Goal: Task Accomplishment & Management: Manage account settings

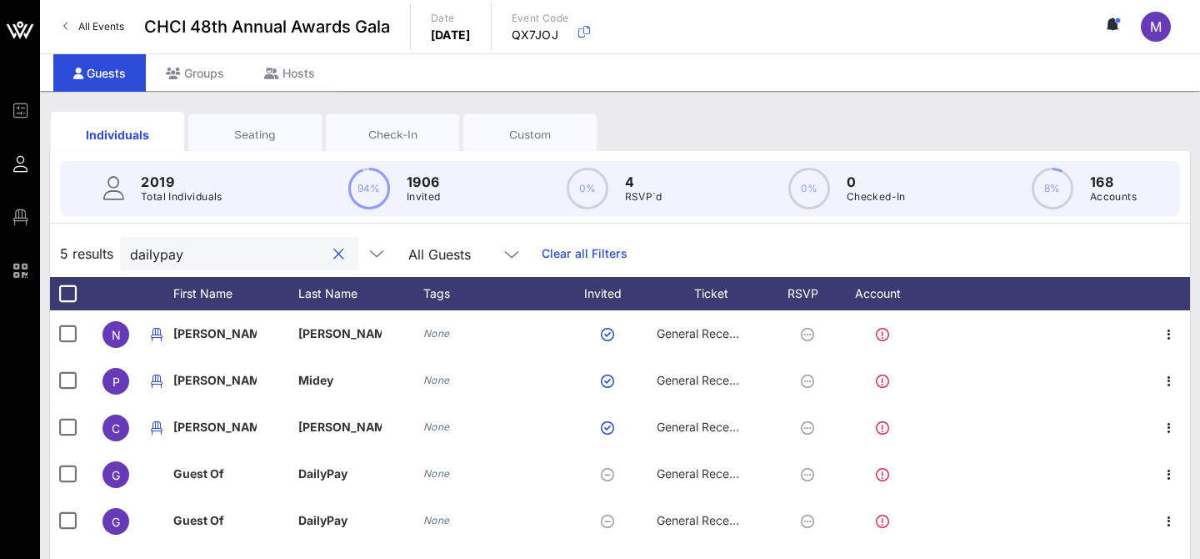
click at [175, 256] on input "dailypay" at bounding box center [227, 254] width 195 height 22
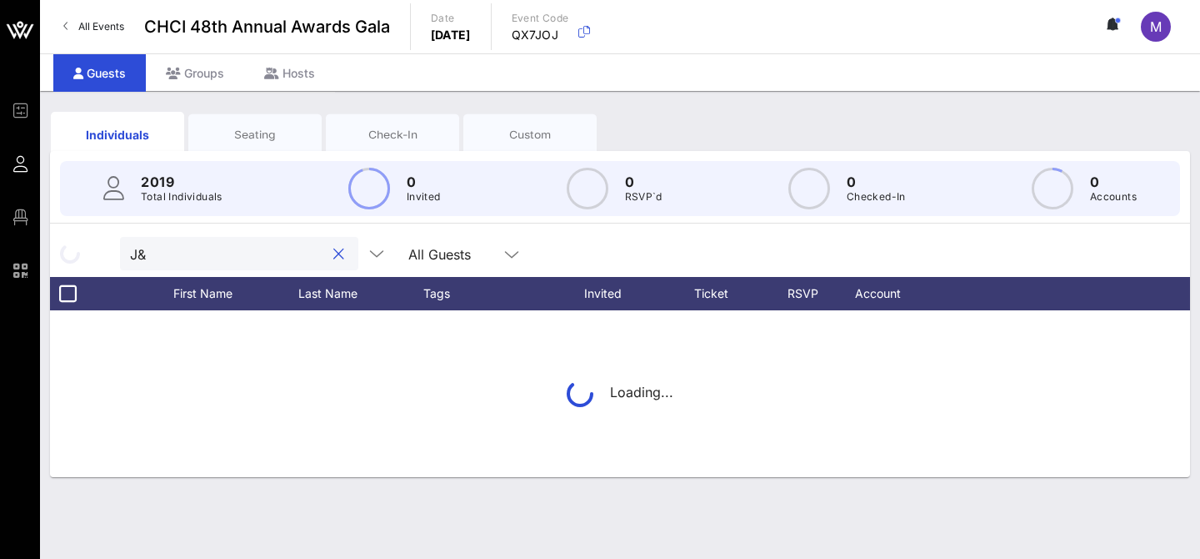
type input "J&J"
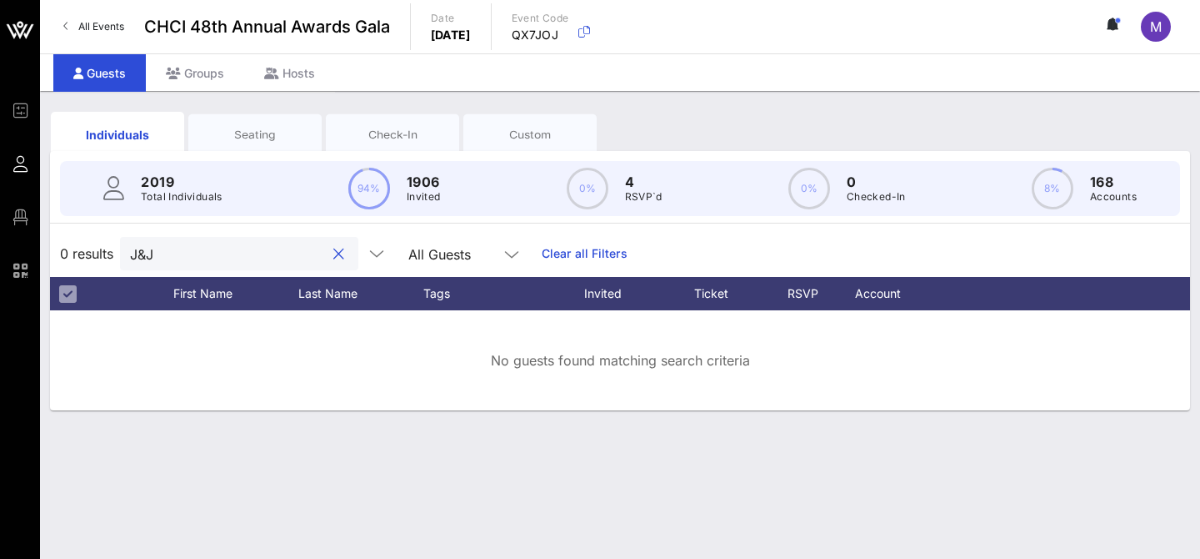
click at [155, 254] on input "J&J" at bounding box center [227, 254] width 195 height 22
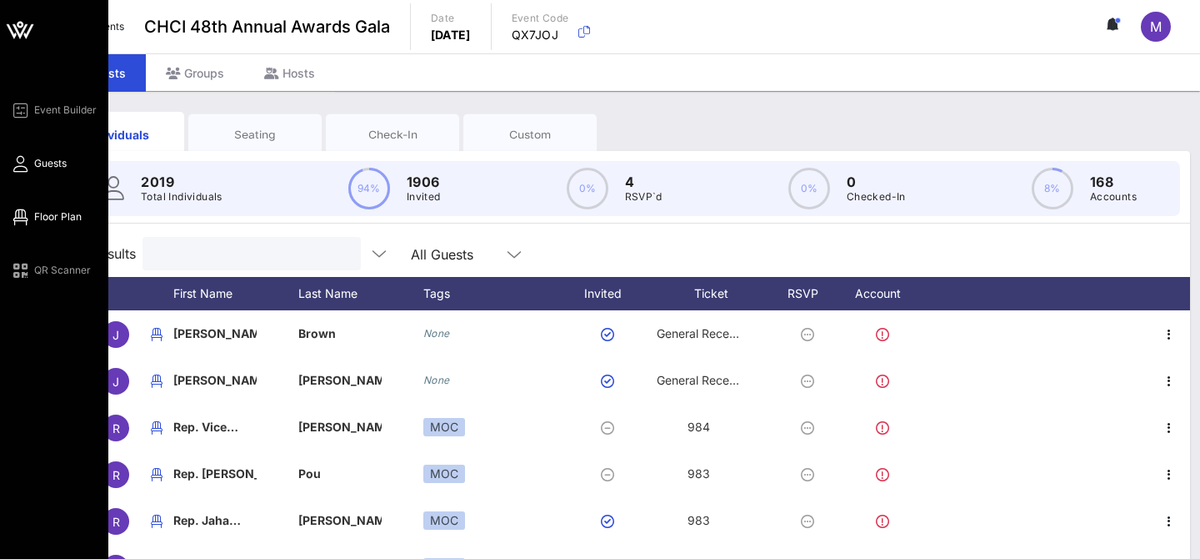
click at [20, 218] on icon at bounding box center [20, 217] width 21 height 3
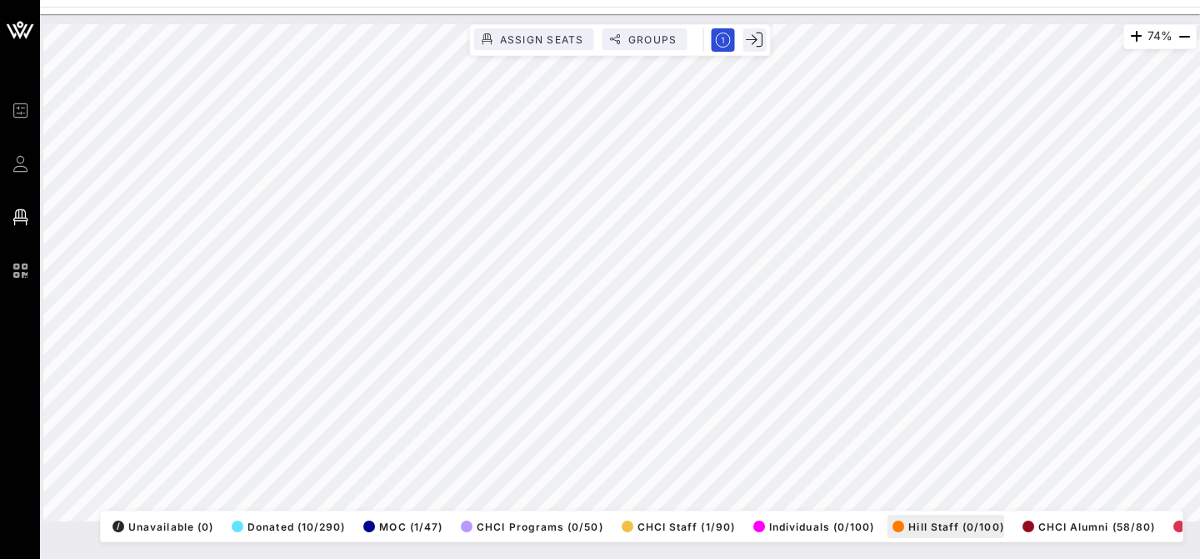
click at [979, 521] on div "74% Assign Seats Groups Exit All Reserved Shared Total Guests 1271 Total Seated…" at bounding box center [620, 272] width 1154 height 497
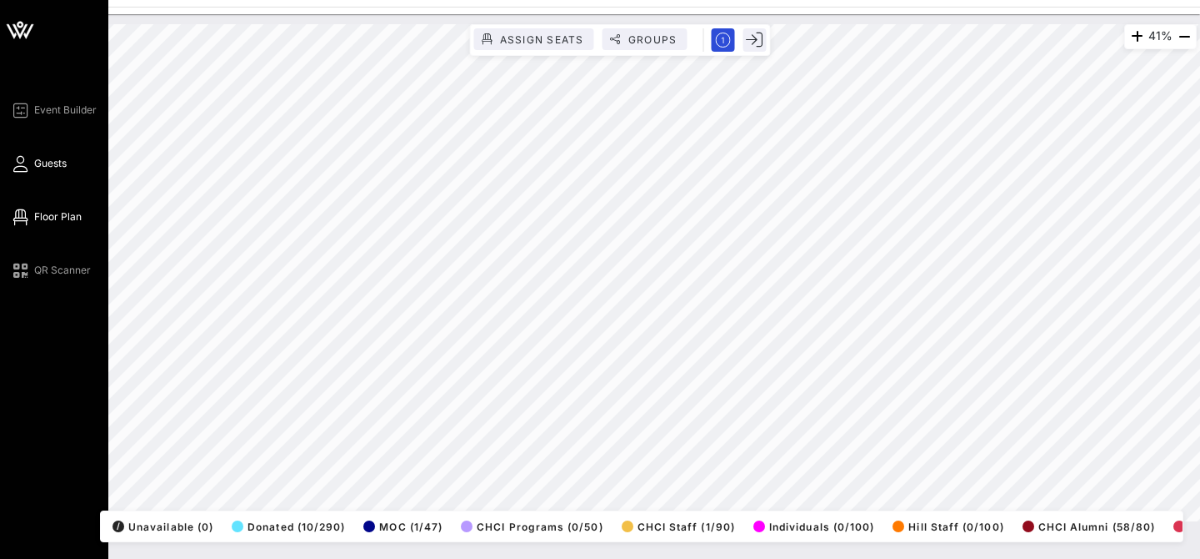
click at [32, 168] on link "Guests" at bounding box center [38, 163] width 57 height 20
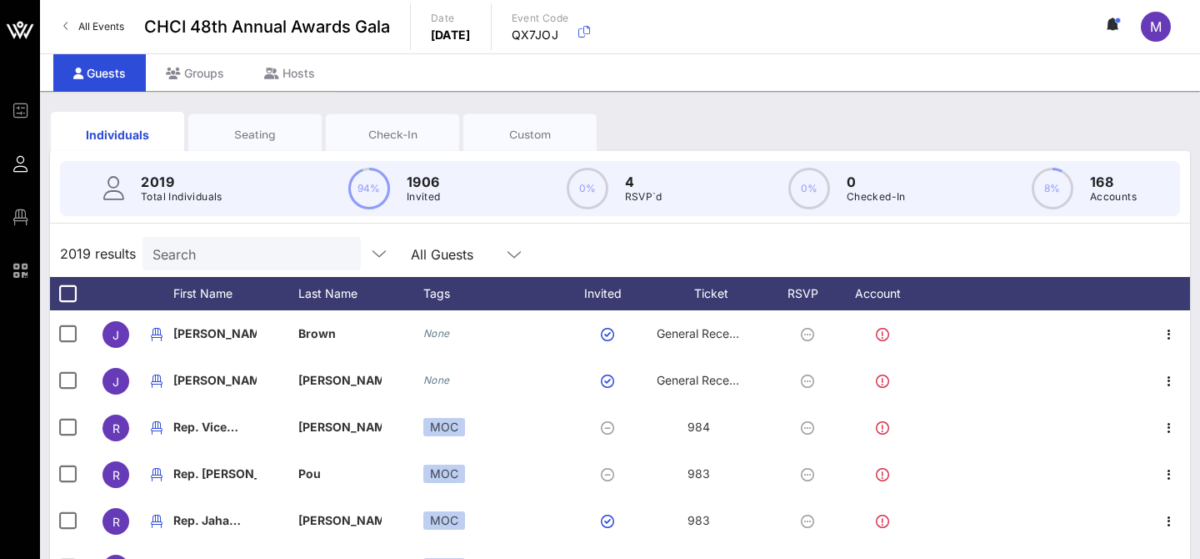
click at [244, 247] on input "Search" at bounding box center [250, 254] width 195 height 22
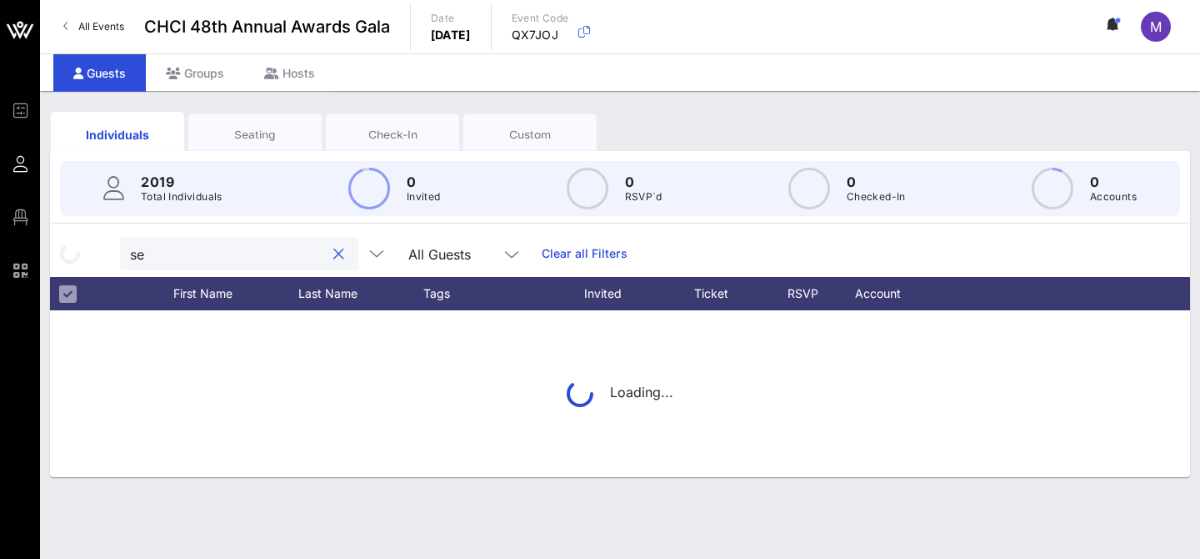
type input "s"
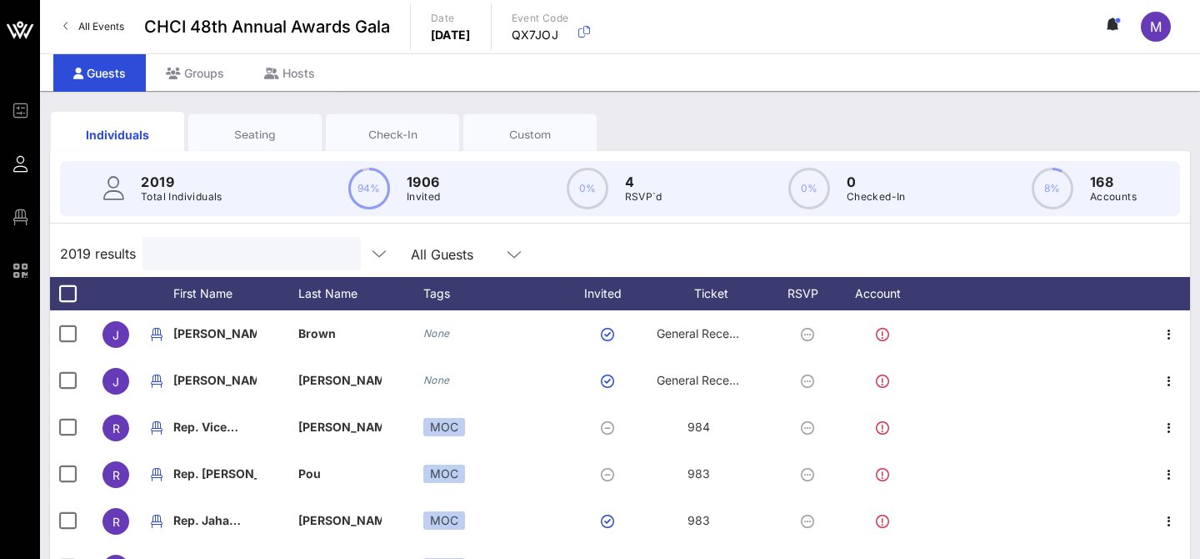
click at [203, 256] on input "text" at bounding box center [250, 254] width 195 height 22
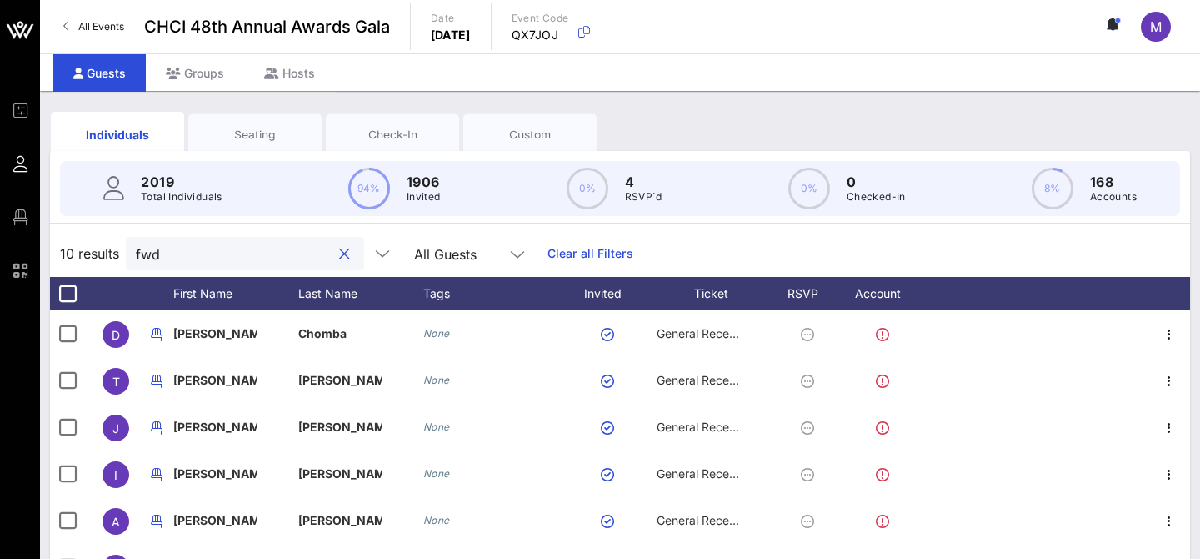
type input "fwd"
click at [253, 147] on div "Seating" at bounding box center [254, 134] width 133 height 42
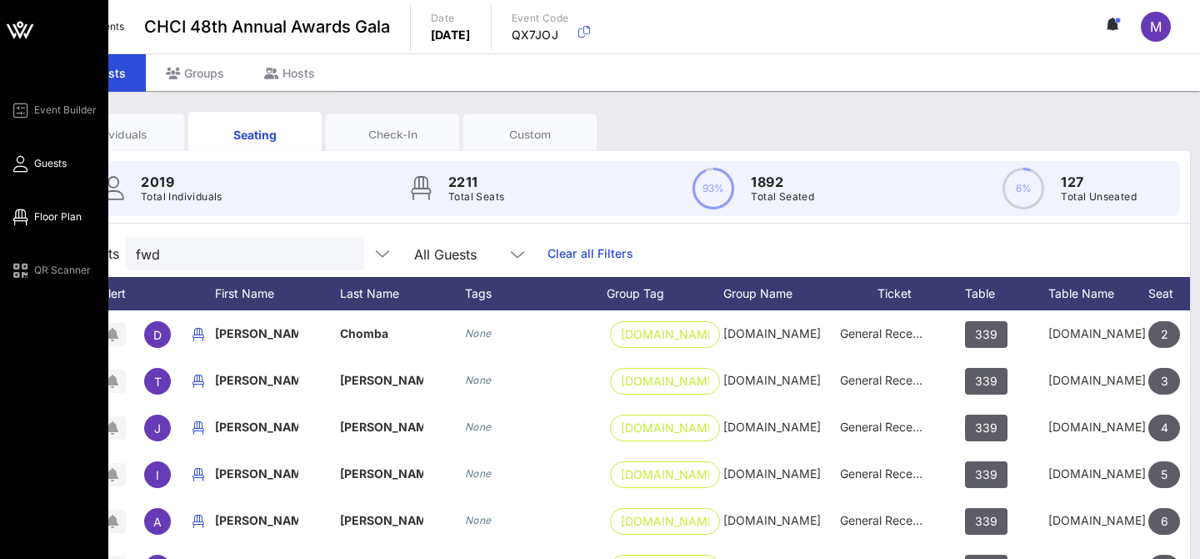
click at [55, 211] on span "Floor Plan" at bounding box center [58, 216] width 48 height 15
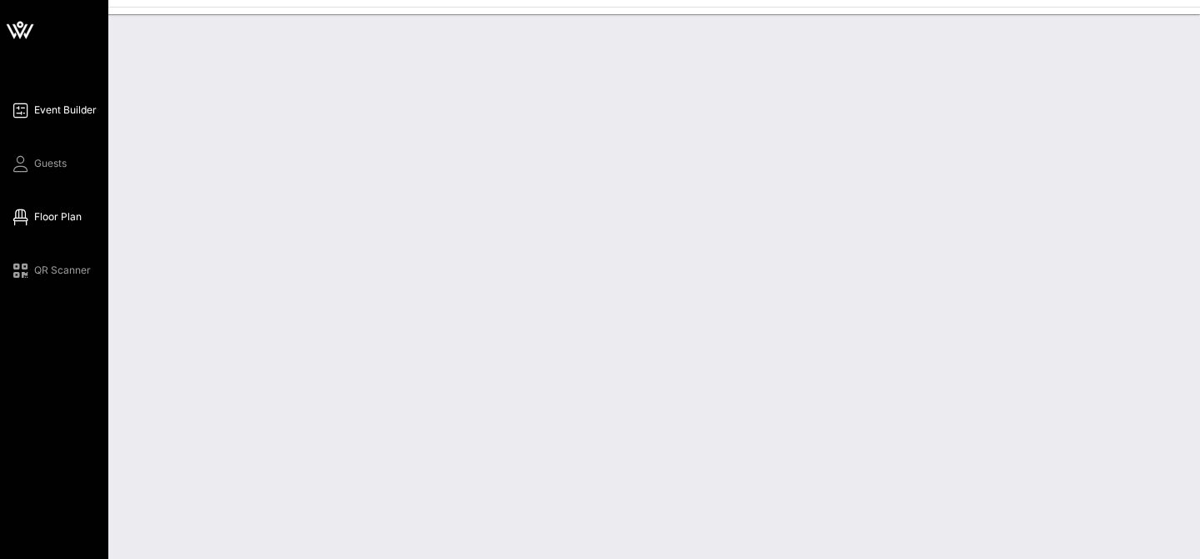
click at [64, 110] on span "Event Builder" at bounding box center [65, 110] width 63 height 15
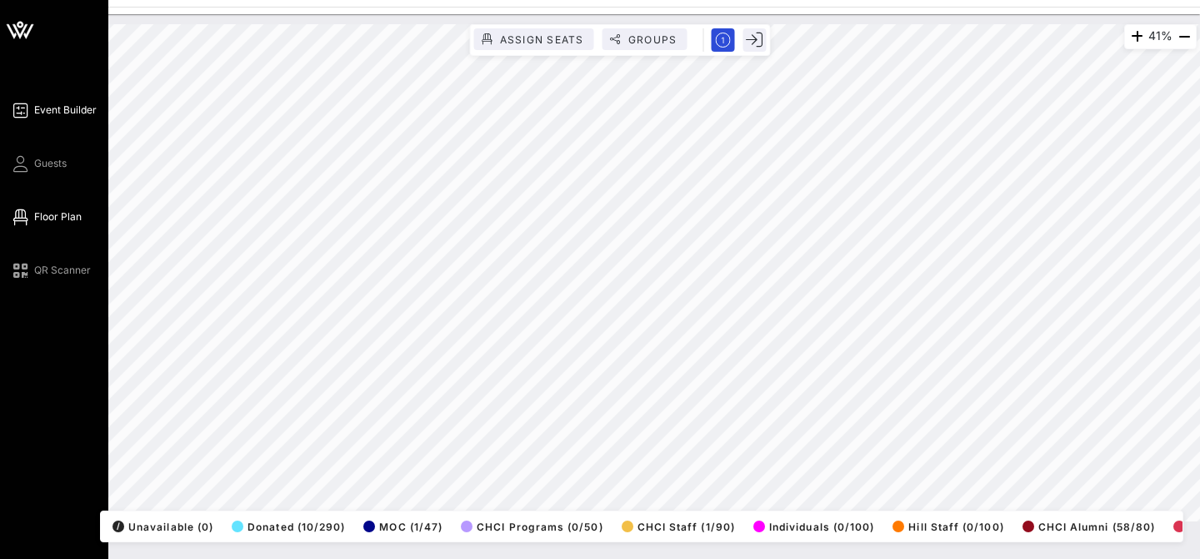
click at [55, 173] on link "Guests" at bounding box center [38, 163] width 57 height 20
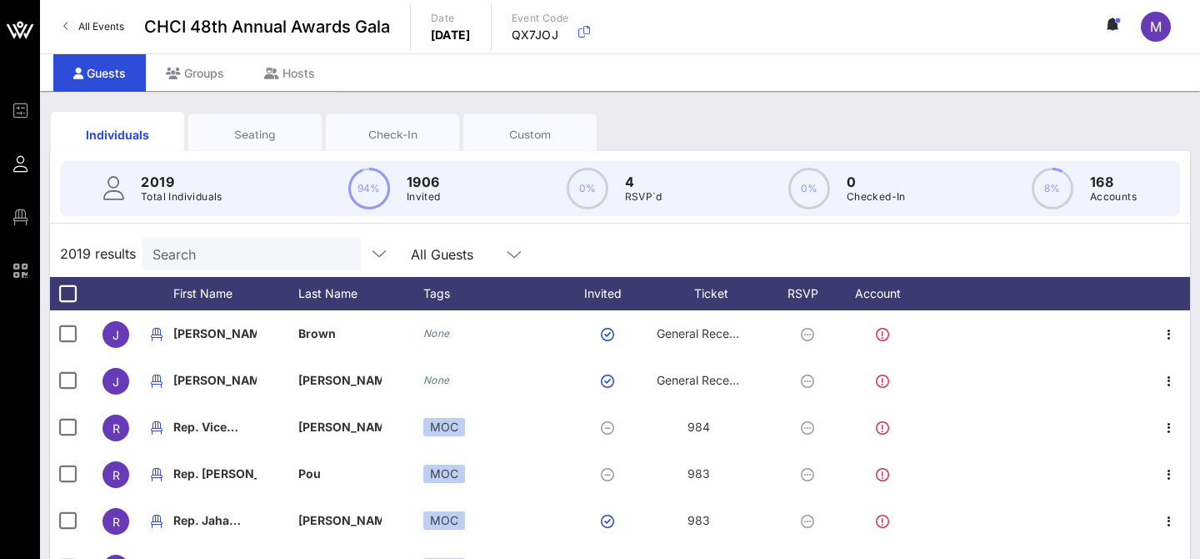
click at [236, 136] on div "Seating" at bounding box center [255, 135] width 108 height 16
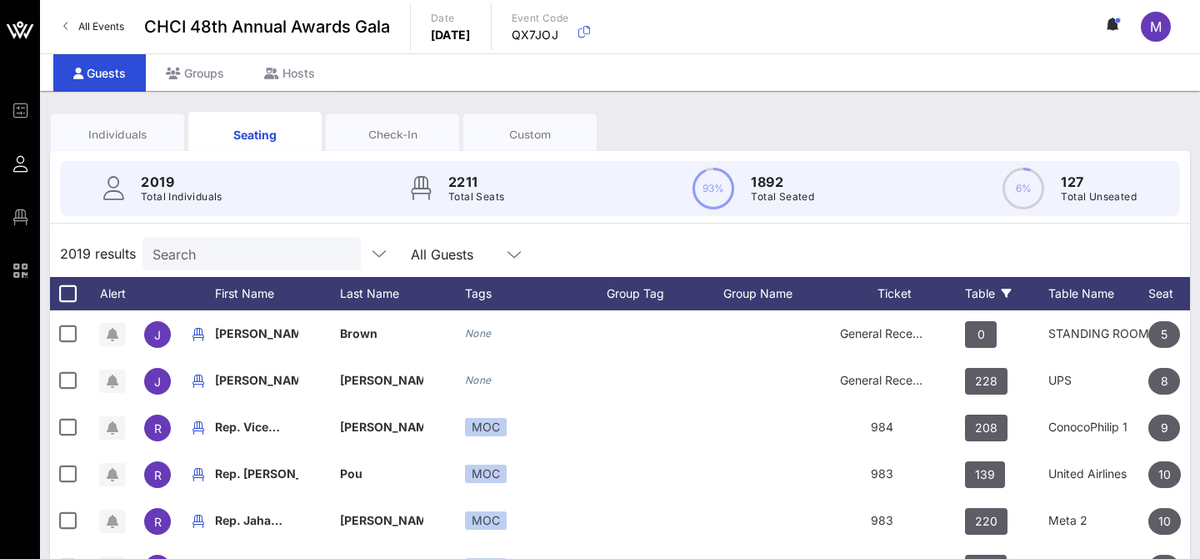
click at [1015, 288] on div "Table" at bounding box center [1006, 293] width 83 height 33
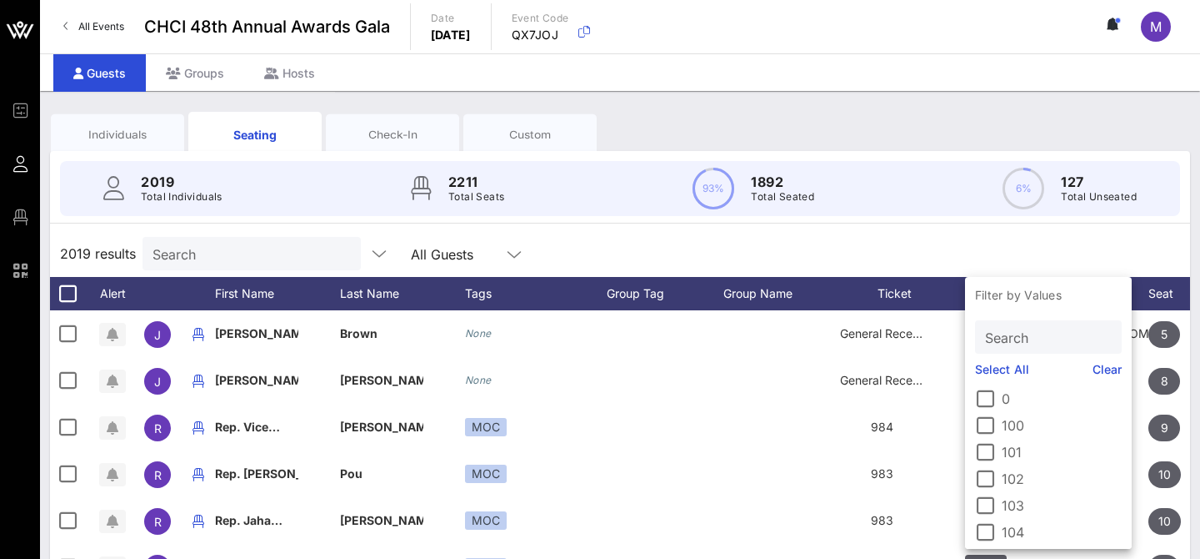
click at [1013, 335] on input "Search" at bounding box center [1046, 337] width 123 height 22
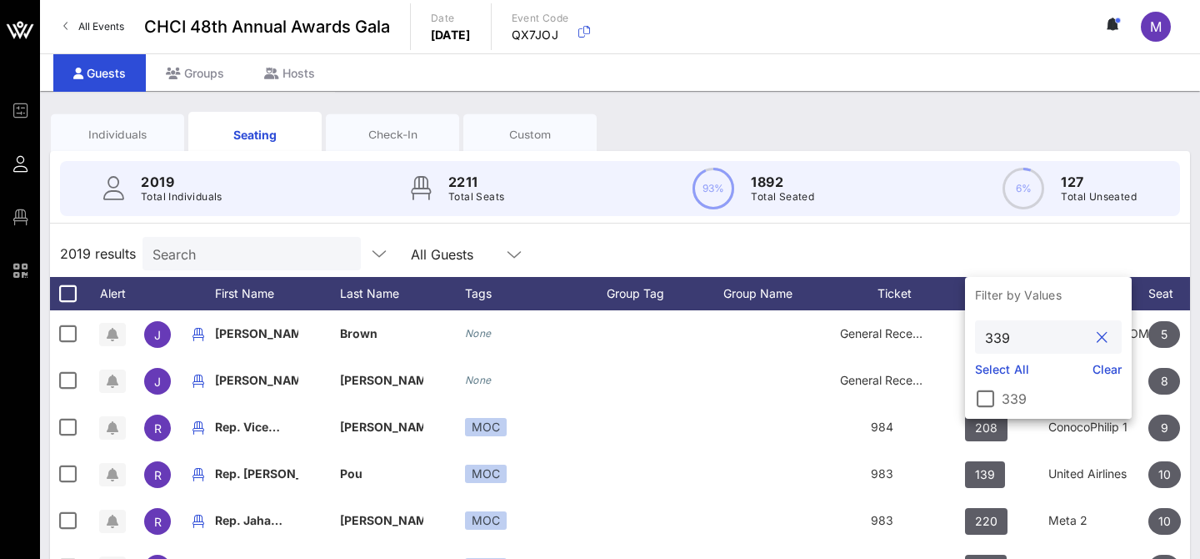
type input "339"
drag, startPoint x: 1008, startPoint y: 407, endPoint x: 1008, endPoint y: 393, distance: 13.3
click at [1008, 406] on div "339" at bounding box center [1048, 398] width 147 height 20
click at [1008, 393] on label "339" at bounding box center [1062, 398] width 120 height 17
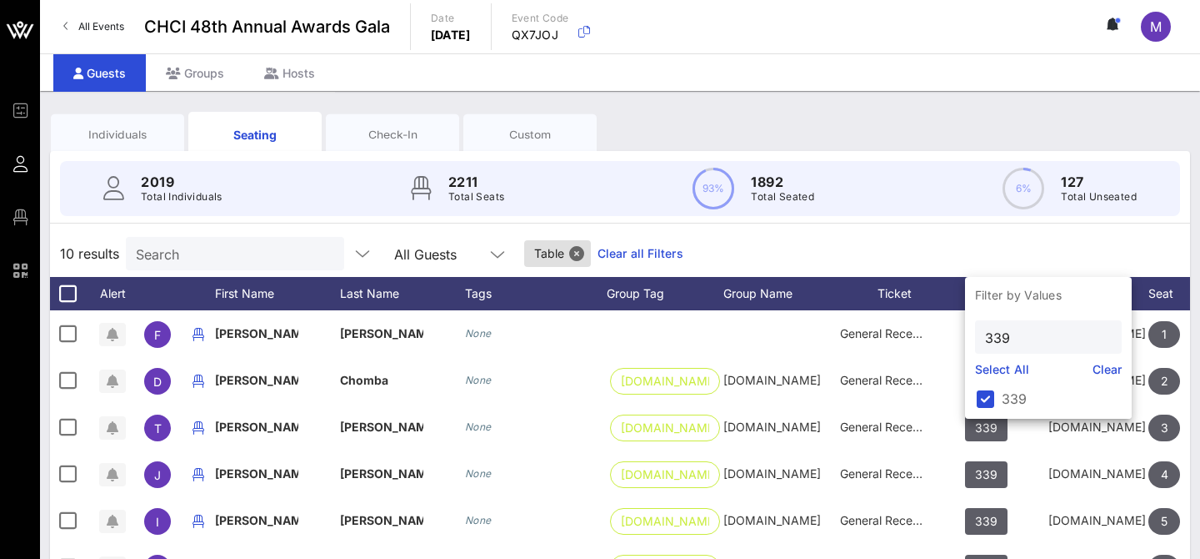
click at [924, 250] on div "10 results Search All Guests Table Clear all Filters" at bounding box center [620, 253] width 1140 height 47
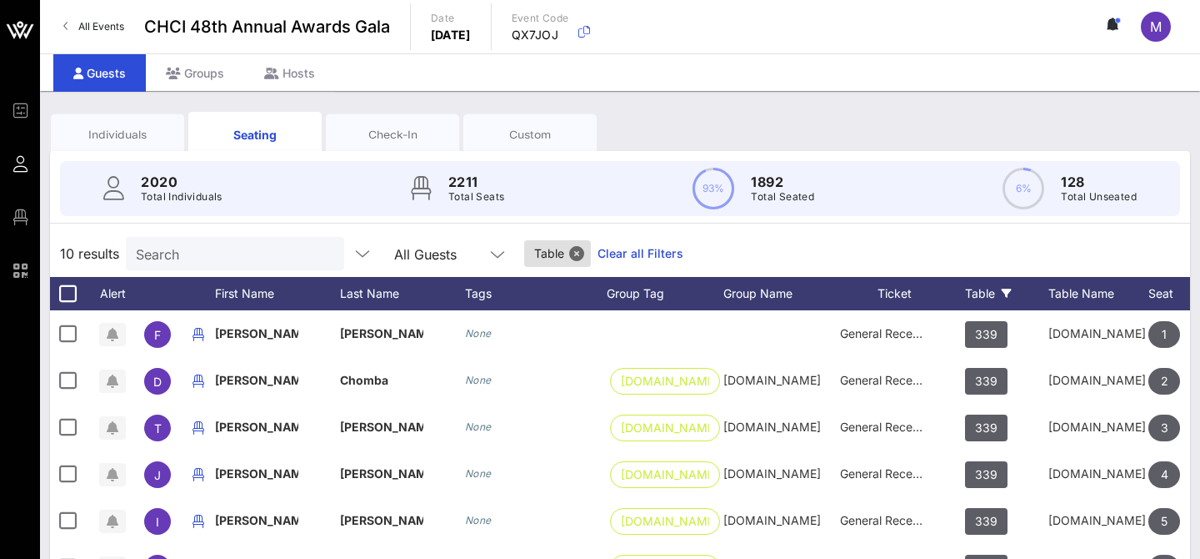
click at [103, 130] on div "Individuals" at bounding box center [117, 135] width 108 height 16
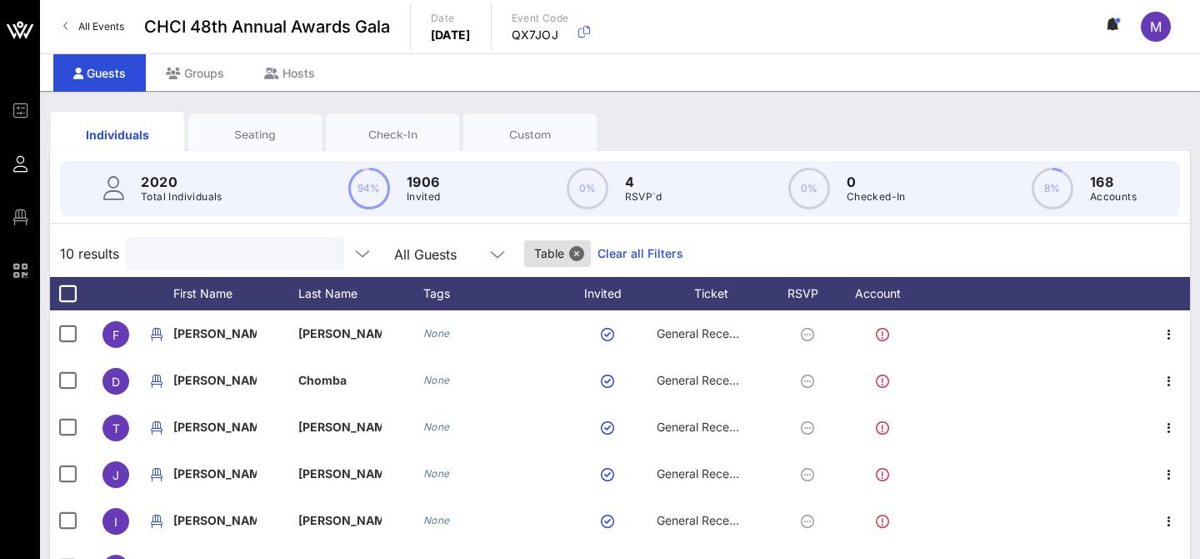
click at [175, 257] on input "text" at bounding box center [233, 254] width 195 height 22
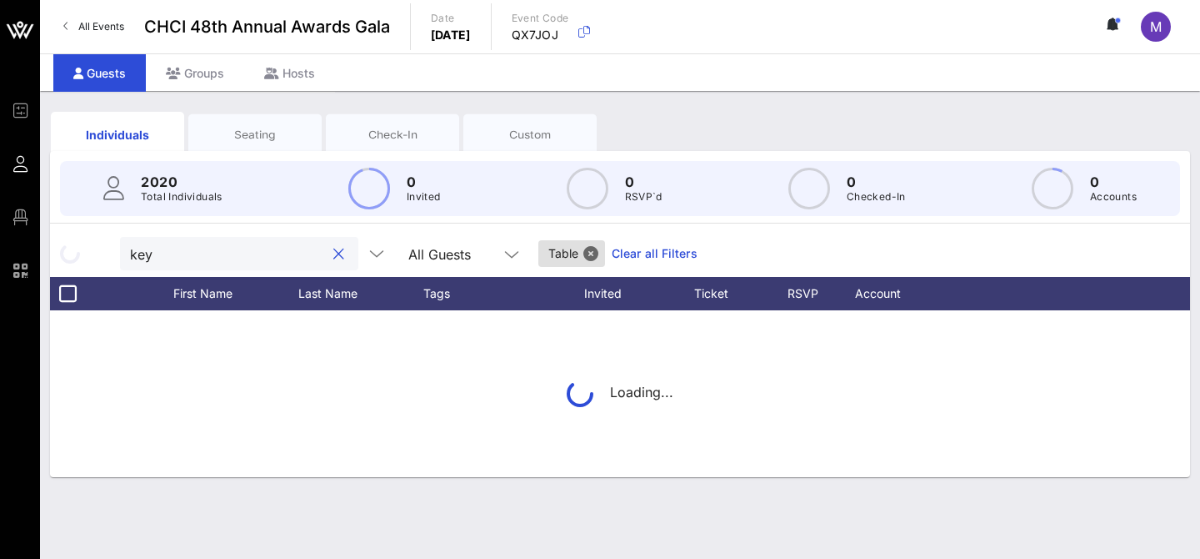
type input "keya"
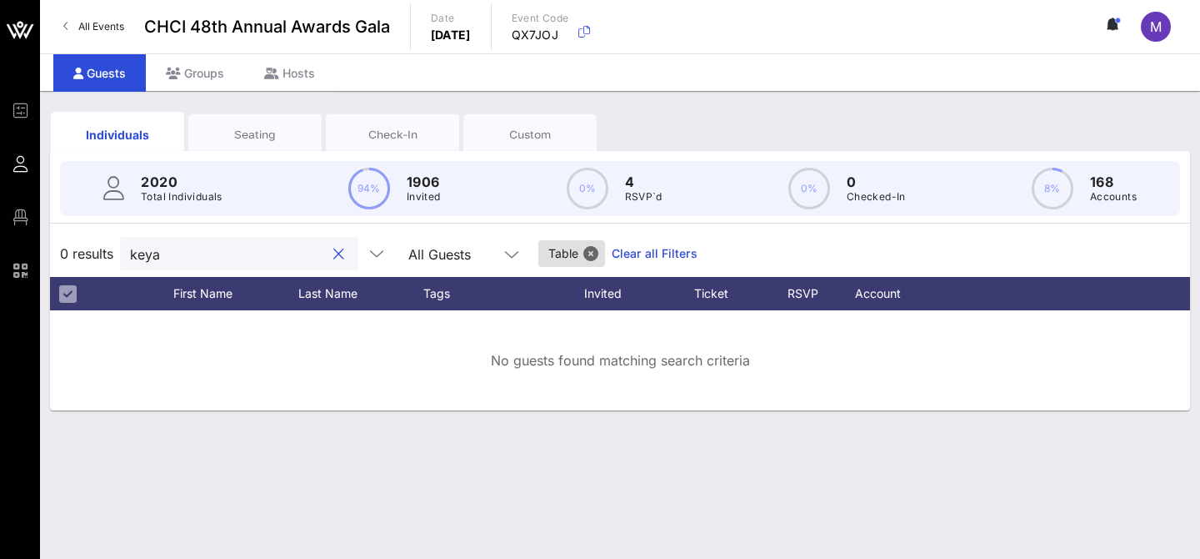
click at [179, 253] on input "keya" at bounding box center [227, 254] width 195 height 22
type input "[PERSON_NAME]"
click at [584, 252] on button "Close" at bounding box center [591, 253] width 15 height 15
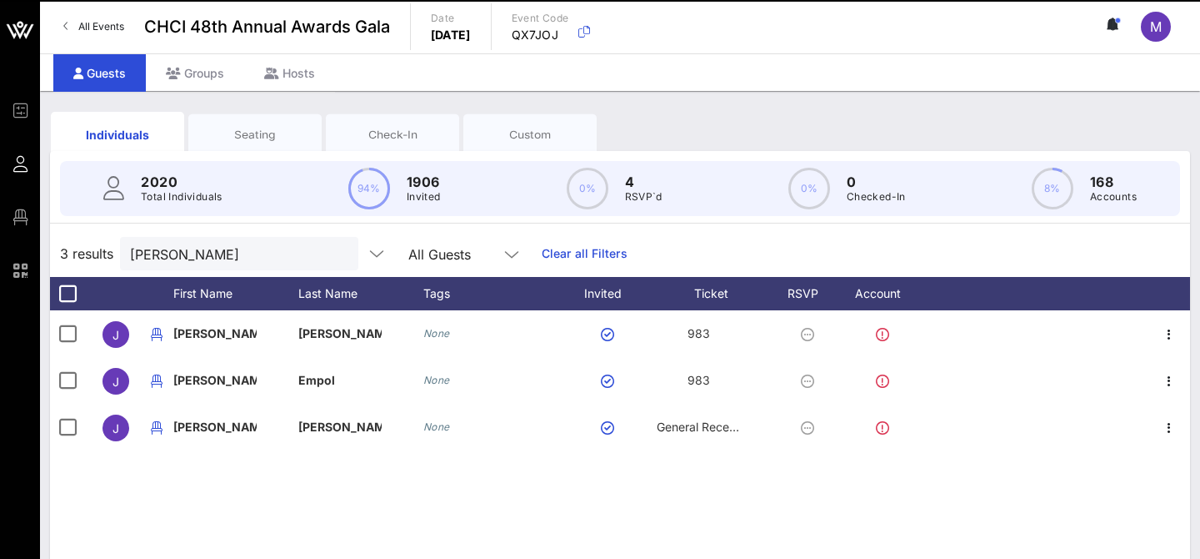
click at [237, 132] on div "Seating" at bounding box center [255, 135] width 108 height 16
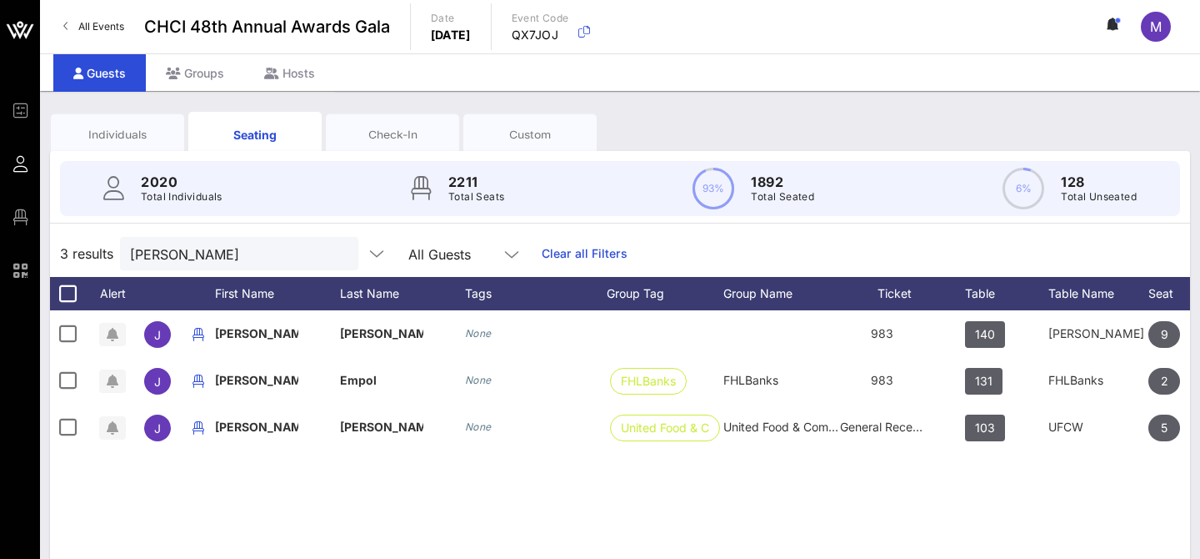
click at [140, 131] on div "Individuals" at bounding box center [117, 135] width 108 height 16
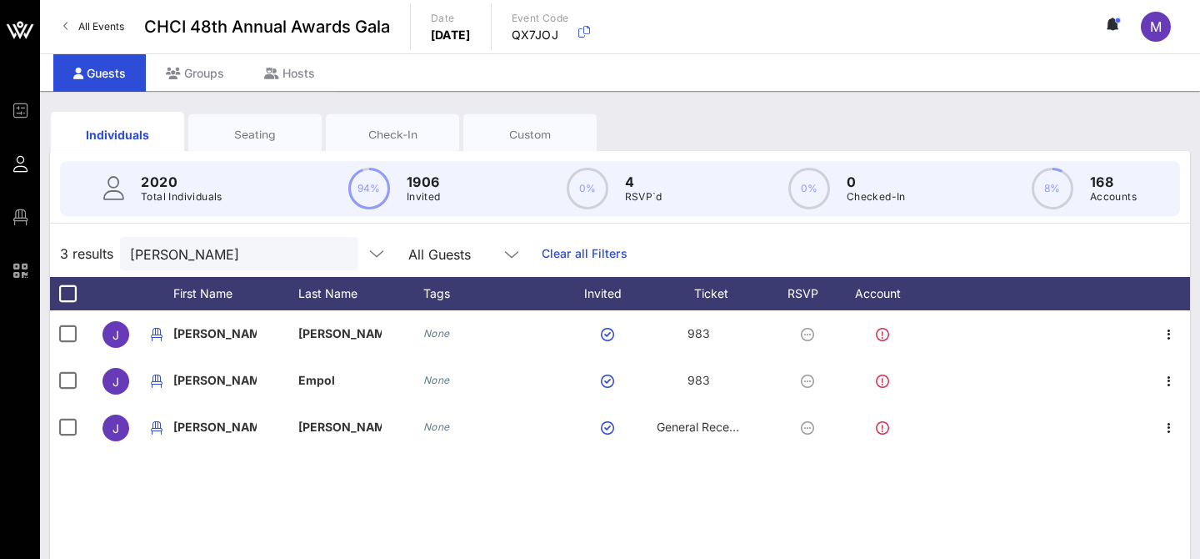
click at [564, 260] on link "Clear all Filters" at bounding box center [585, 253] width 86 height 18
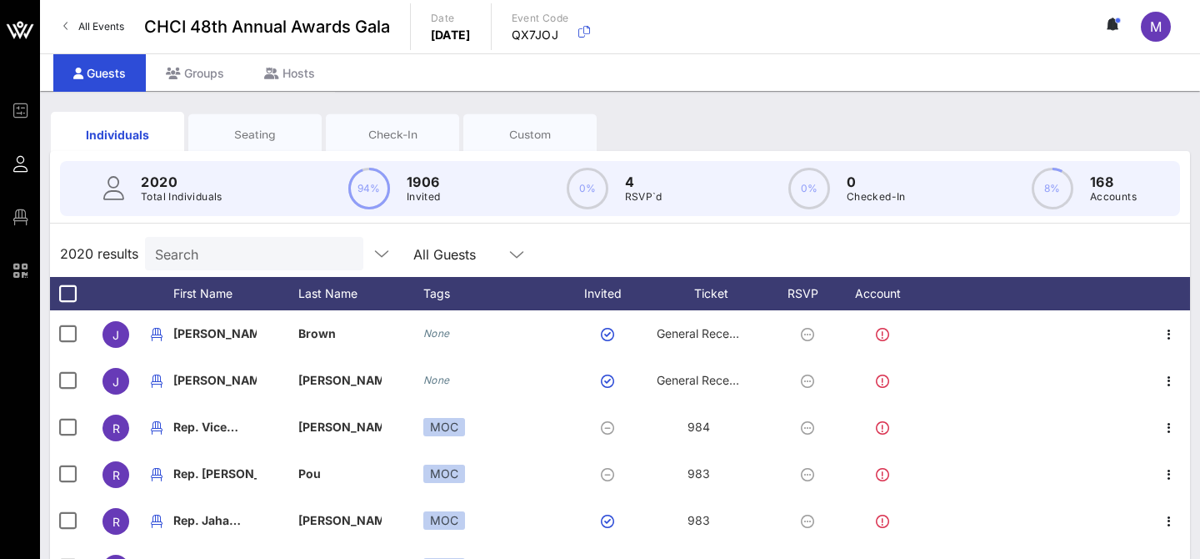
click at [274, 133] on div "Seating" at bounding box center [255, 135] width 108 height 16
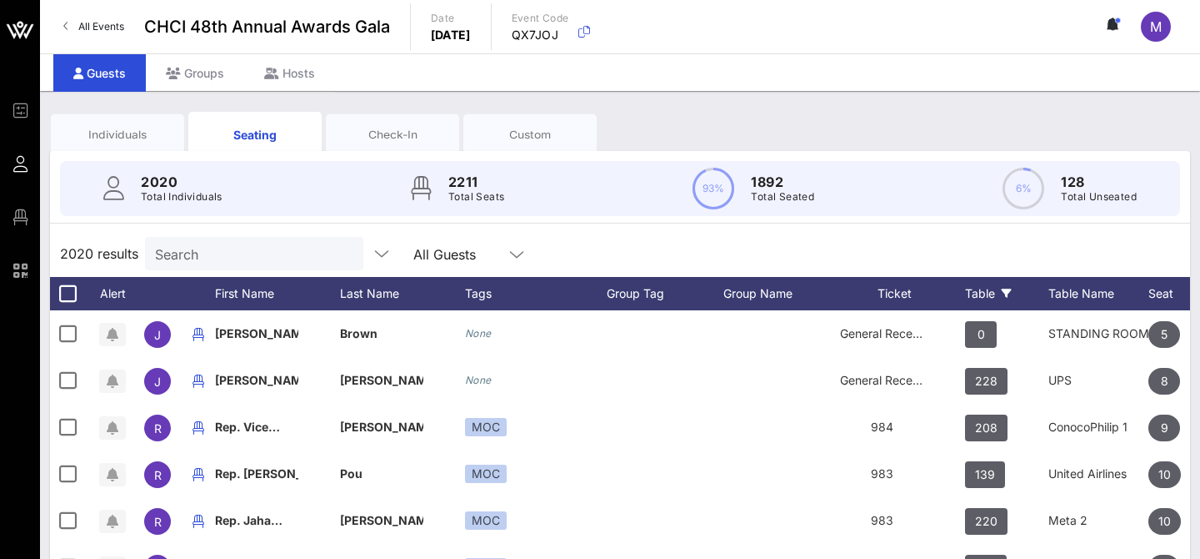
click at [1005, 293] on icon at bounding box center [1007, 293] width 10 height 10
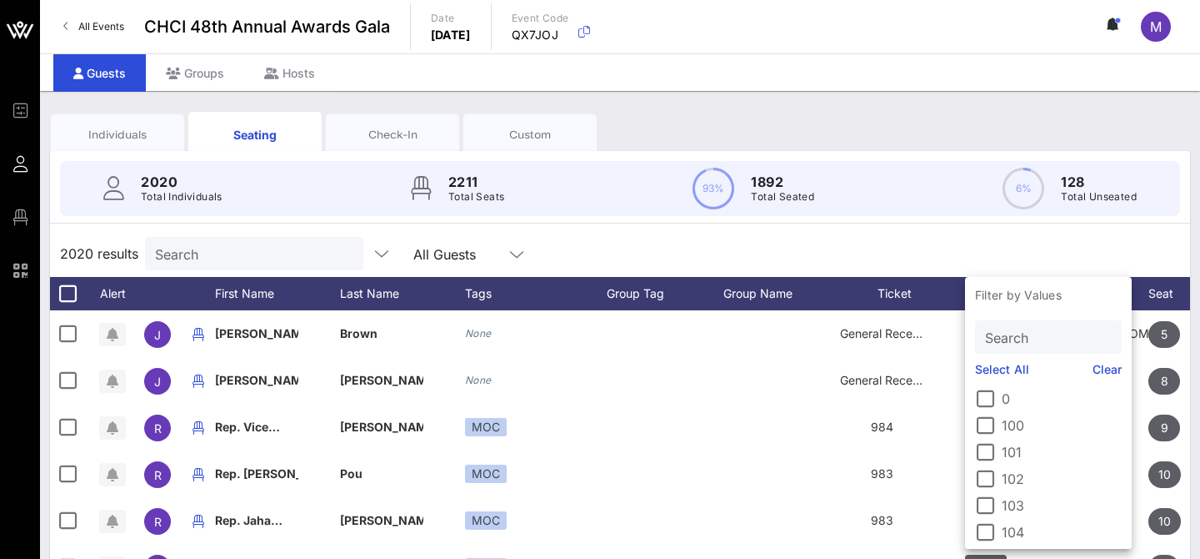
click at [1011, 326] on input "Search" at bounding box center [1046, 337] width 123 height 22
click at [1013, 340] on input "text" at bounding box center [1046, 337] width 123 height 22
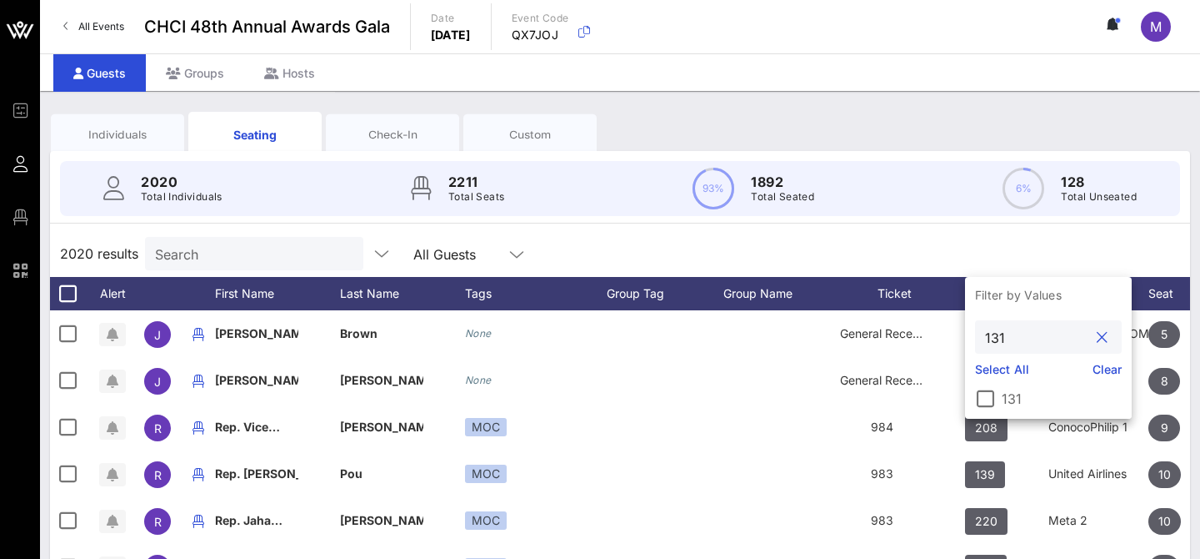
type input "131"
click at [1004, 401] on label "131" at bounding box center [1062, 398] width 120 height 17
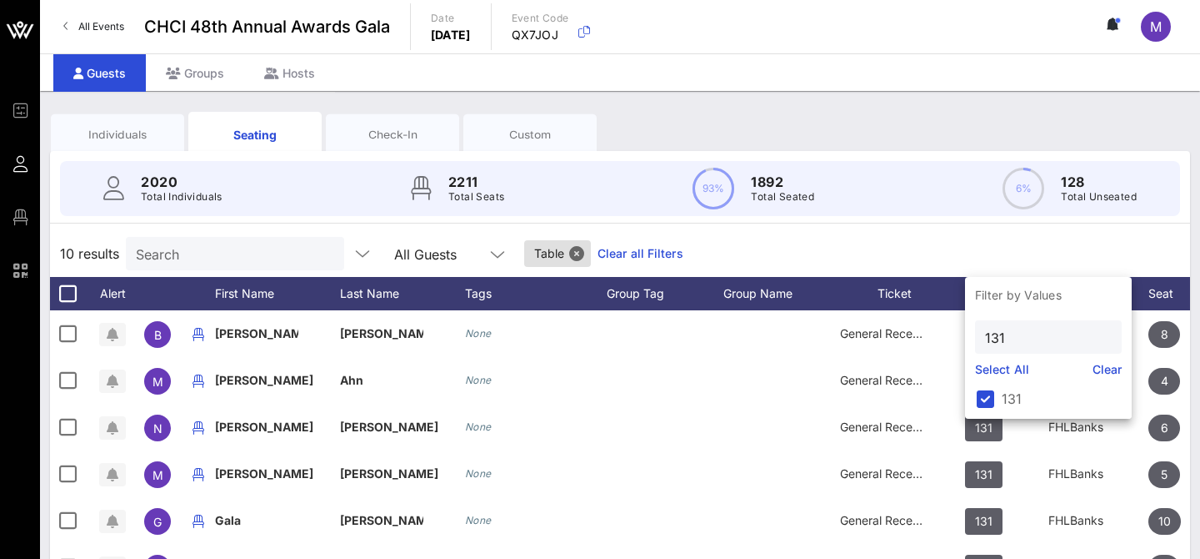
click at [907, 240] on div "10 results Search All Guests Table Clear all Filters" at bounding box center [620, 253] width 1140 height 47
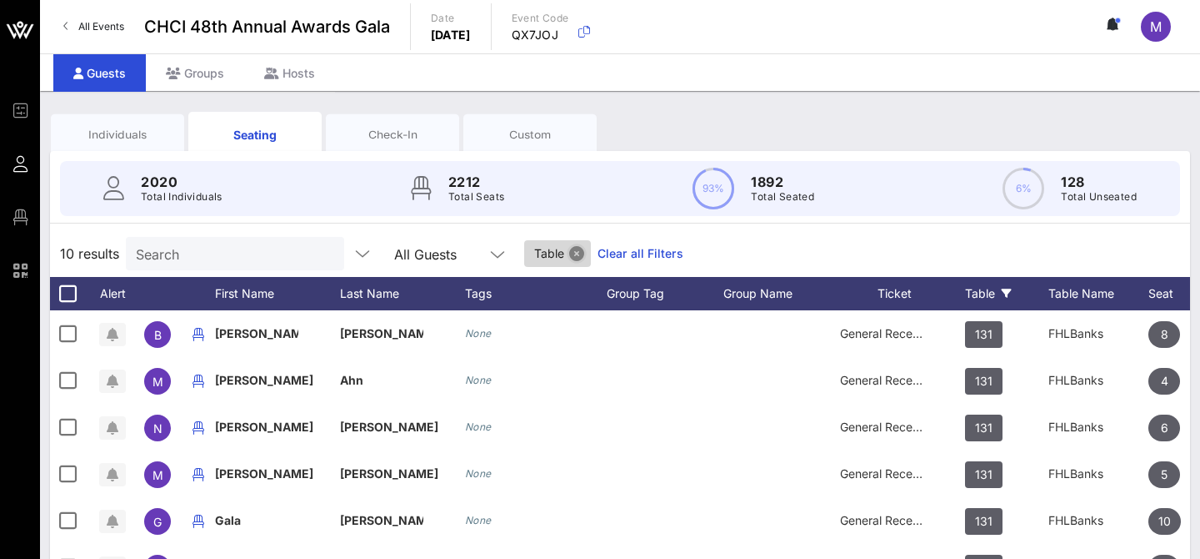
click at [569, 257] on button "Close" at bounding box center [576, 253] width 15 height 15
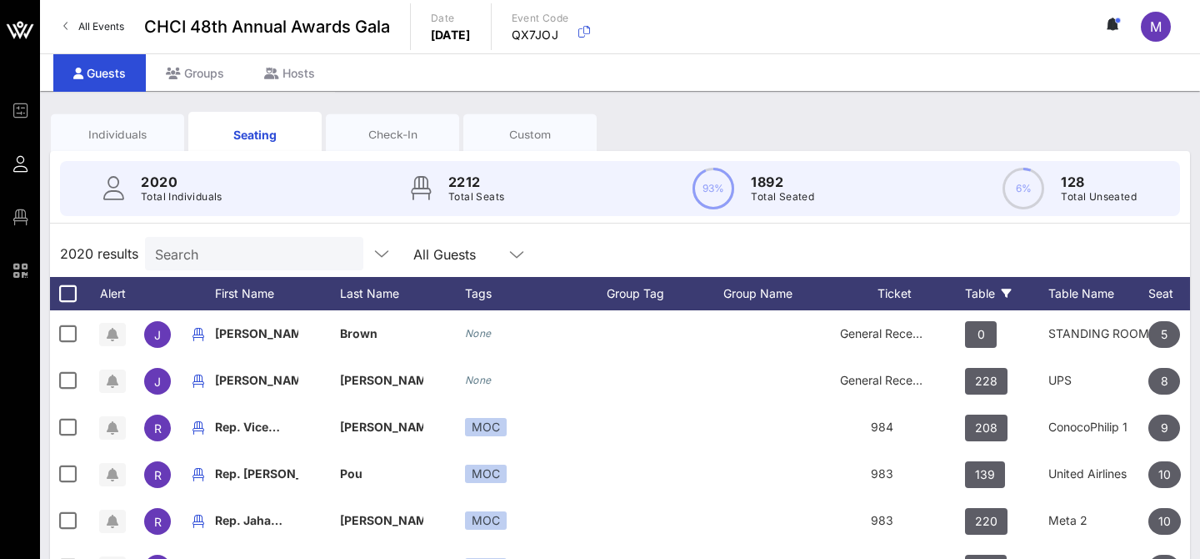
click at [1008, 295] on icon at bounding box center [1007, 293] width 10 height 10
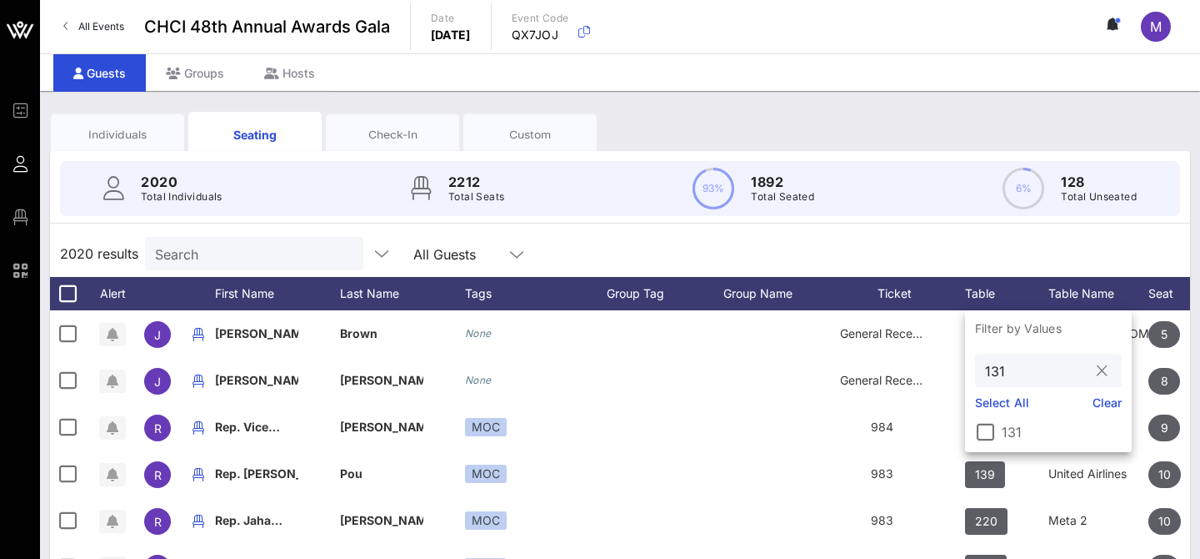
click at [1043, 373] on input "131" at bounding box center [1036, 370] width 103 height 22
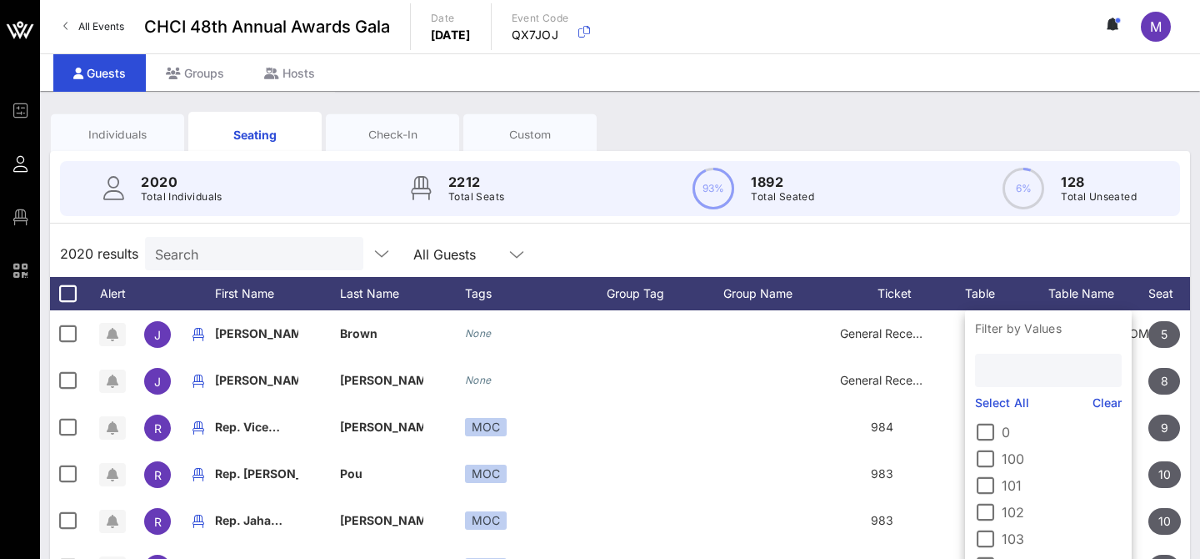
click at [235, 248] on input "Search" at bounding box center [252, 254] width 195 height 22
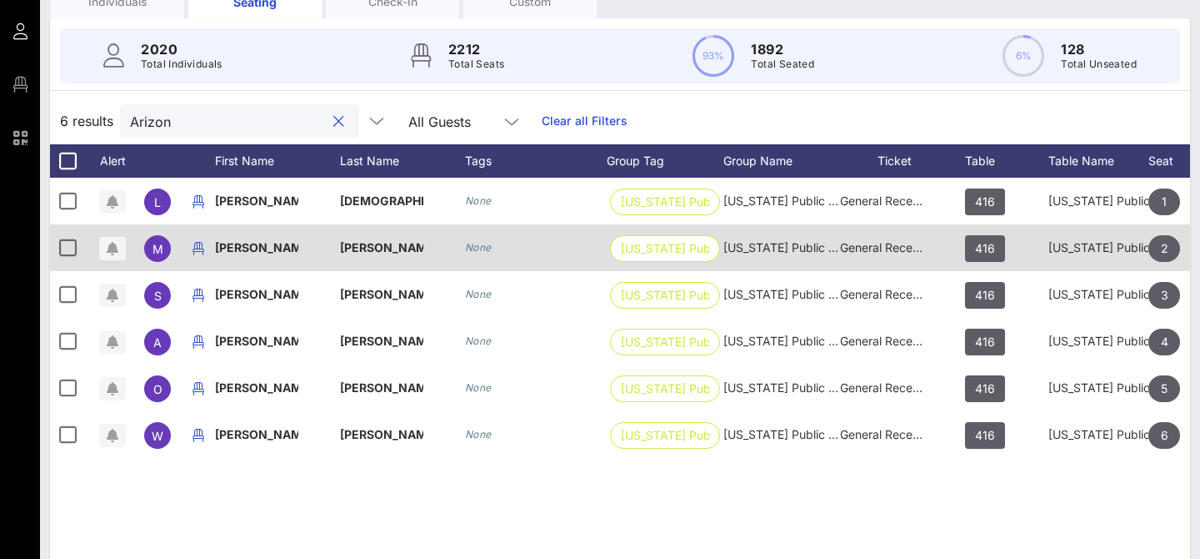
scroll to position [121, 0]
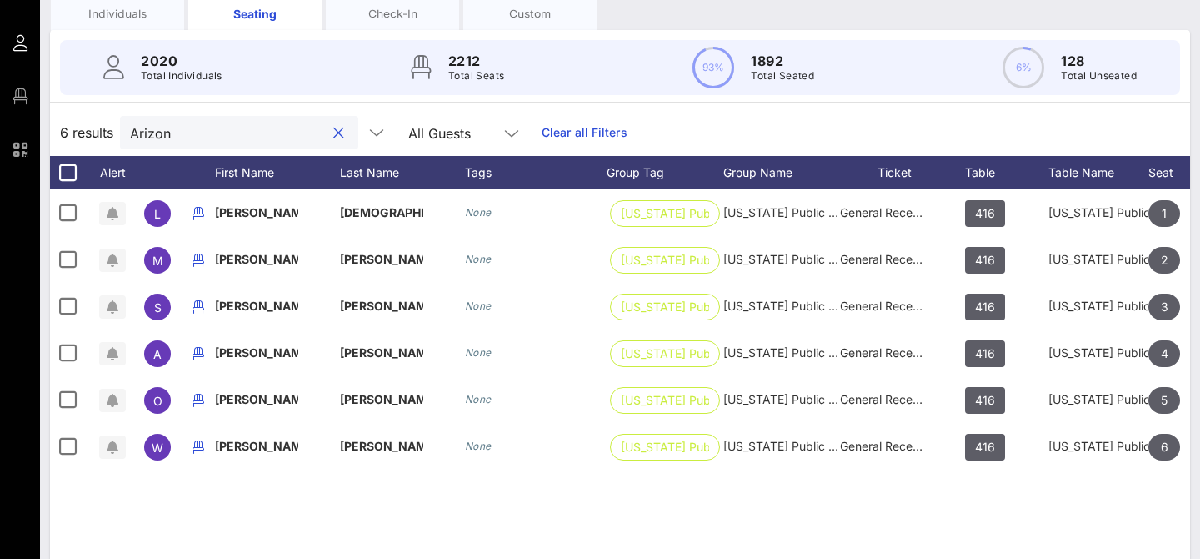
type input "Arizon"
click at [121, 12] on div "Individuals" at bounding box center [117, 14] width 108 height 16
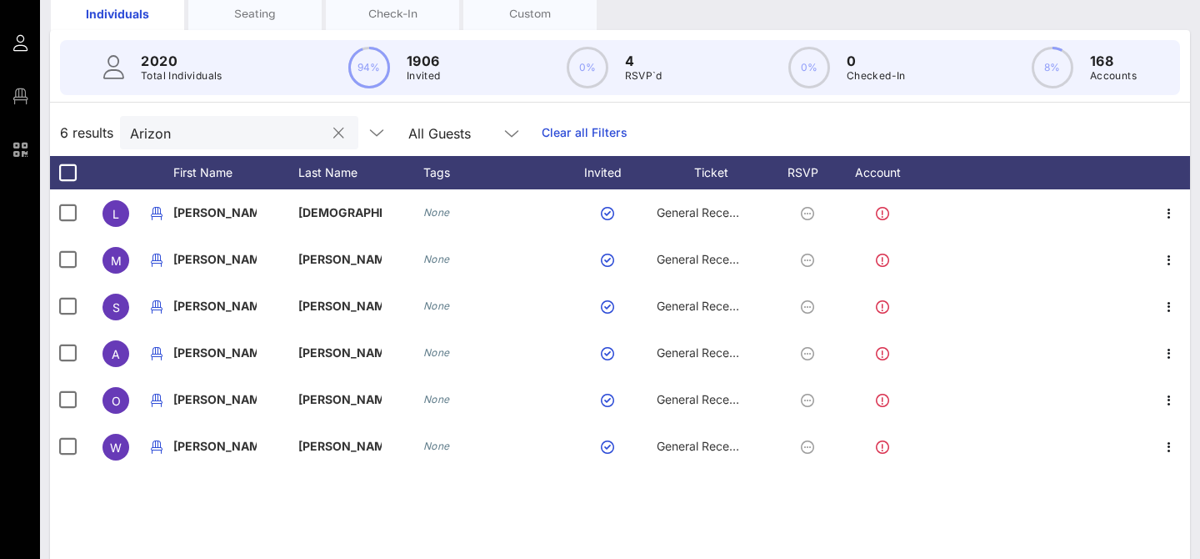
click at [206, 137] on input "Arizon" at bounding box center [227, 133] width 195 height 22
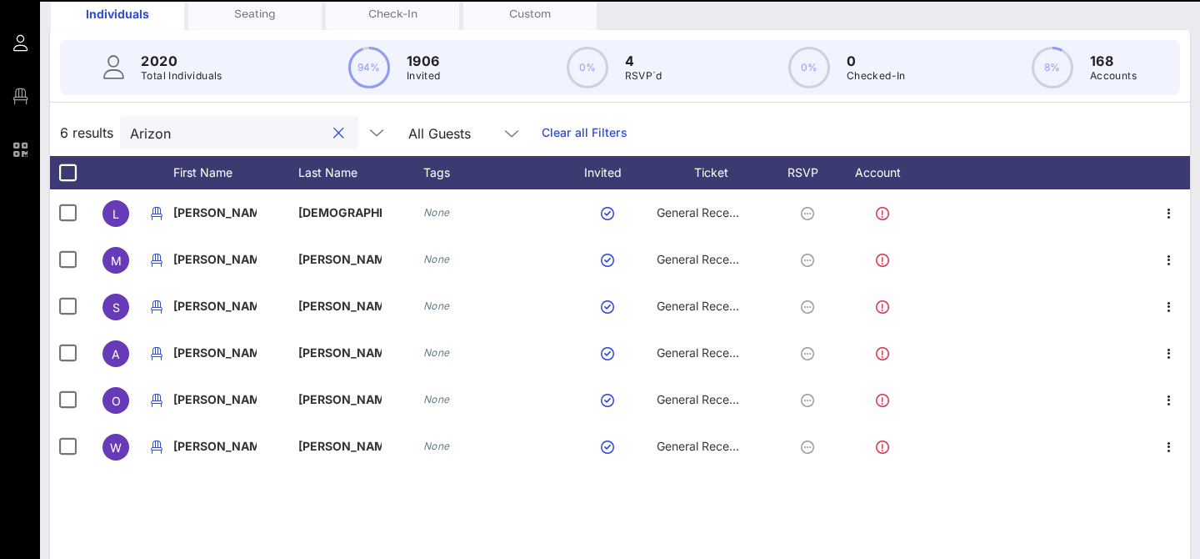
click at [328, 140] on div at bounding box center [338, 133] width 20 height 20
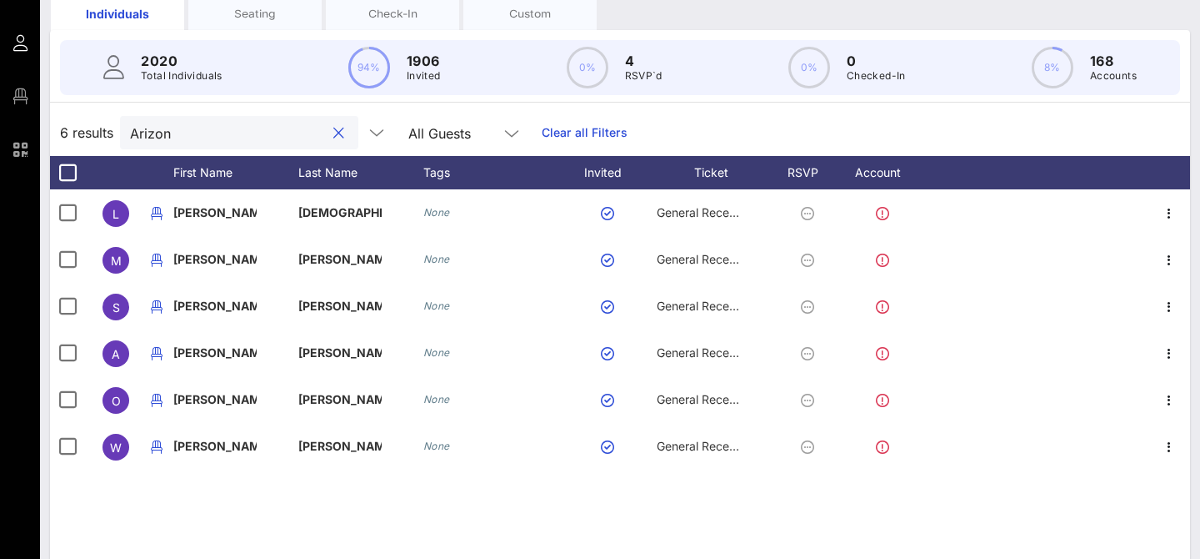
click at [333, 133] on button "clear icon" at bounding box center [338, 133] width 11 height 17
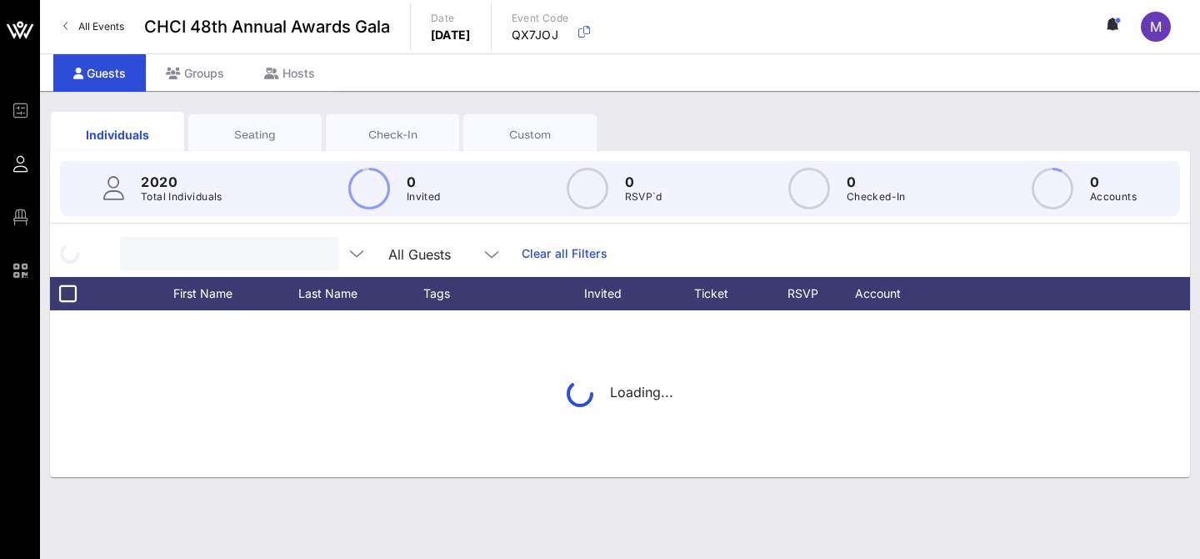
scroll to position [0, 0]
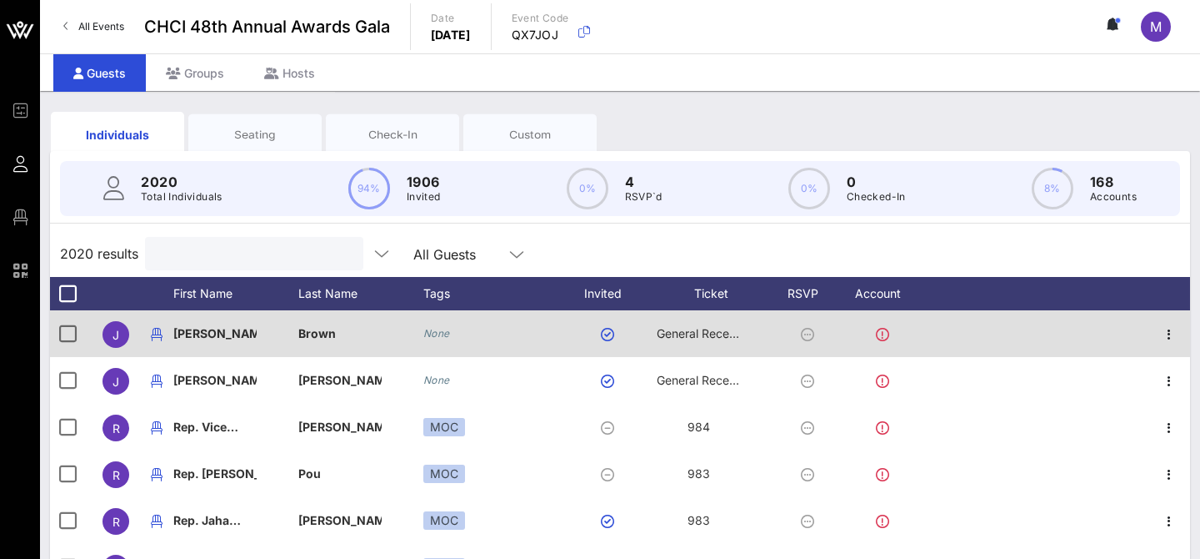
drag, startPoint x: 238, startPoint y: 144, endPoint x: 812, endPoint y: 337, distance: 605.0
click at [238, 144] on div "Seating" at bounding box center [254, 134] width 133 height 42
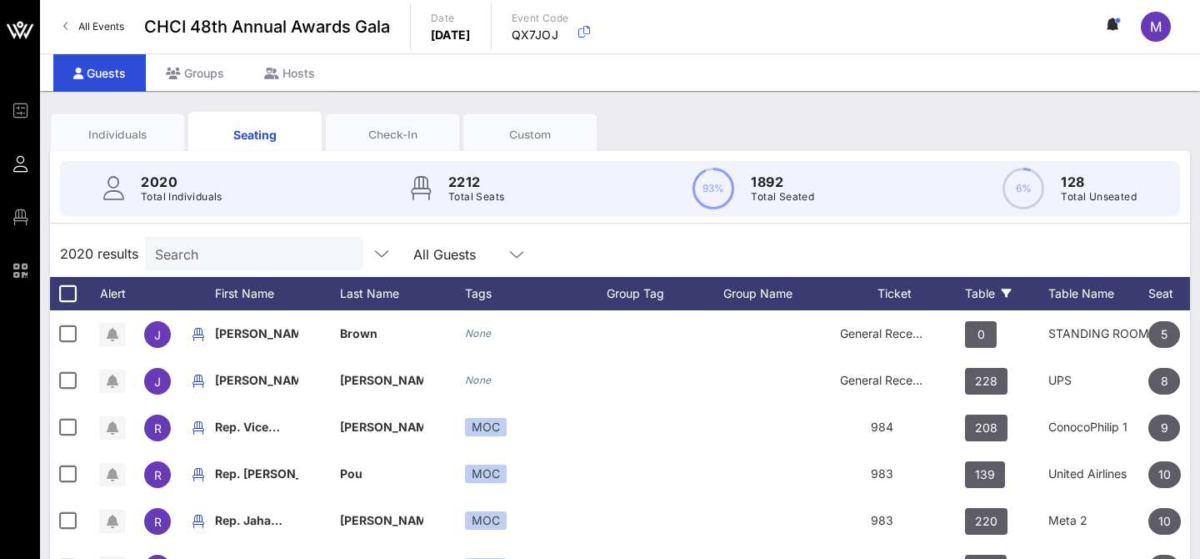
click at [1013, 293] on div "Table" at bounding box center [1006, 293] width 83 height 33
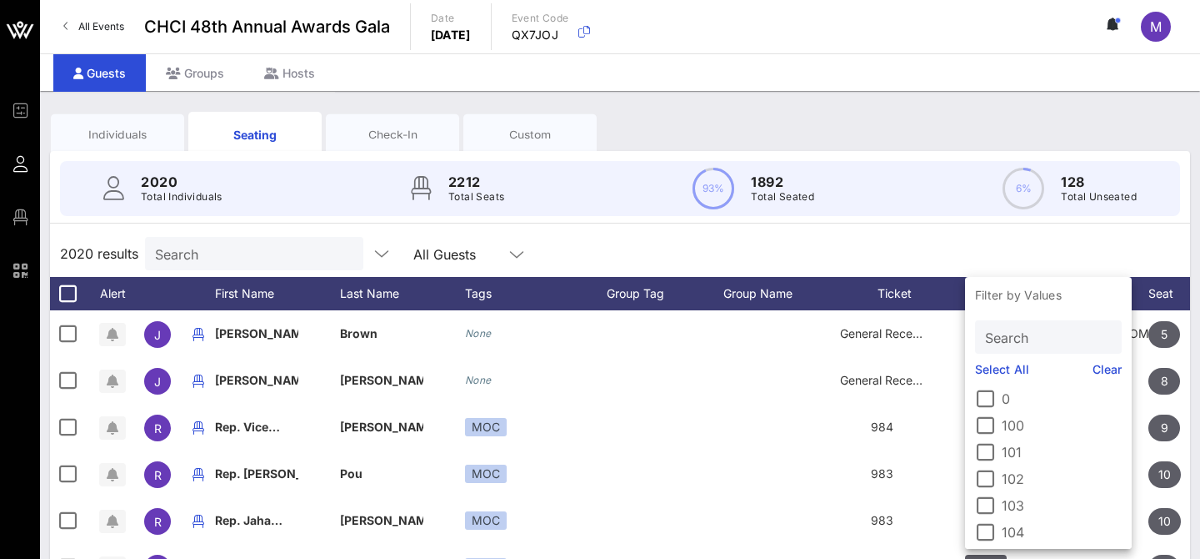
click at [1009, 334] on input "Search" at bounding box center [1046, 337] width 123 height 22
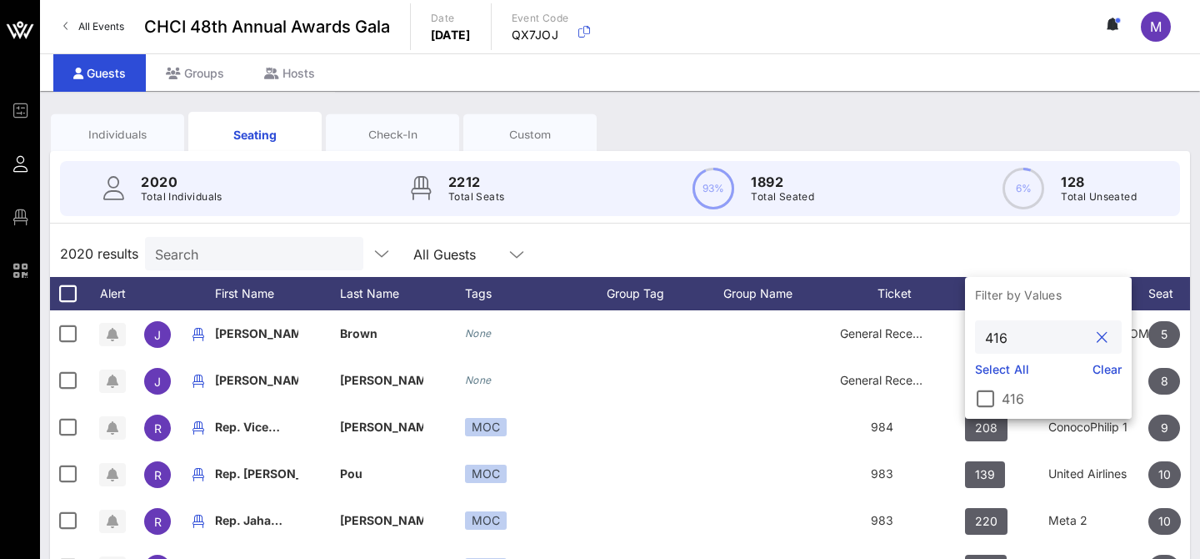
type input "416"
click at [1009, 399] on label "416" at bounding box center [1062, 398] width 120 height 17
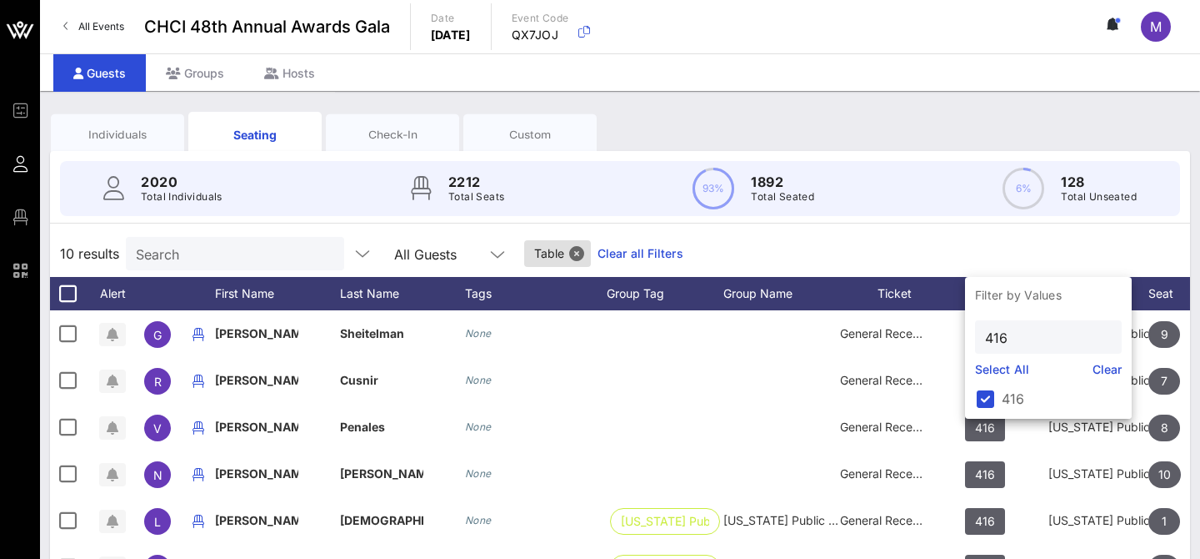
click at [813, 237] on div "10 results Search All Guests Table Clear all Filters" at bounding box center [620, 253] width 1140 height 47
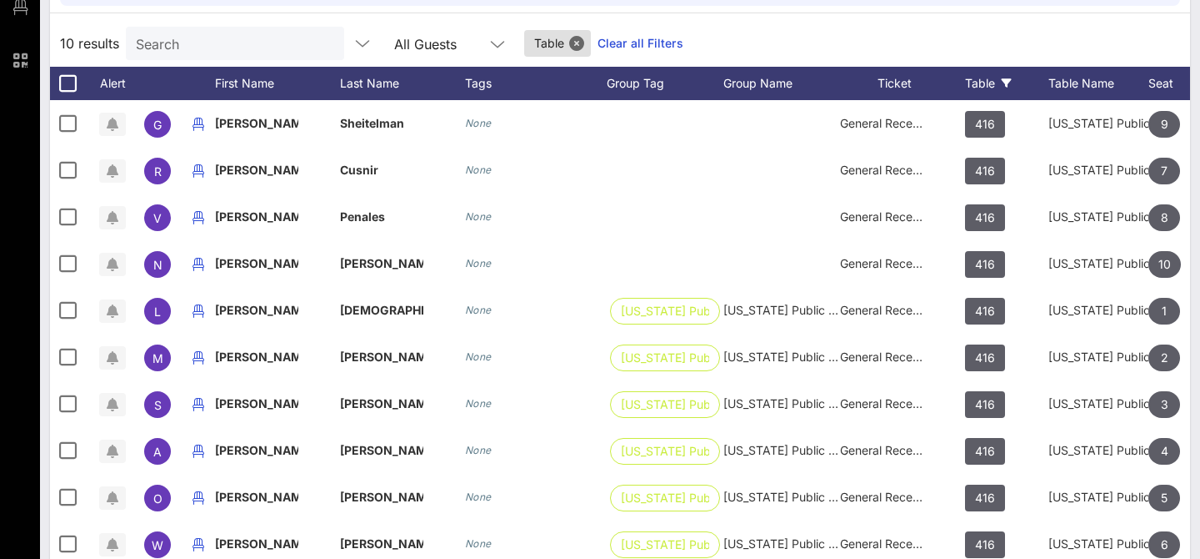
scroll to position [214, 0]
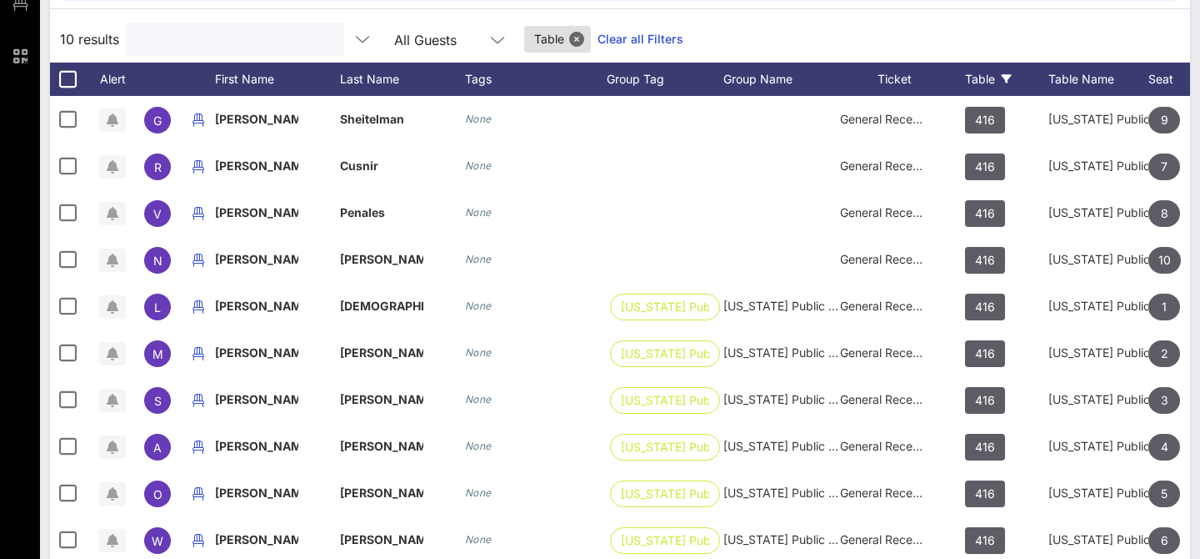
click at [181, 43] on input "text" at bounding box center [233, 39] width 195 height 22
click at [569, 39] on button "Close" at bounding box center [576, 39] width 15 height 15
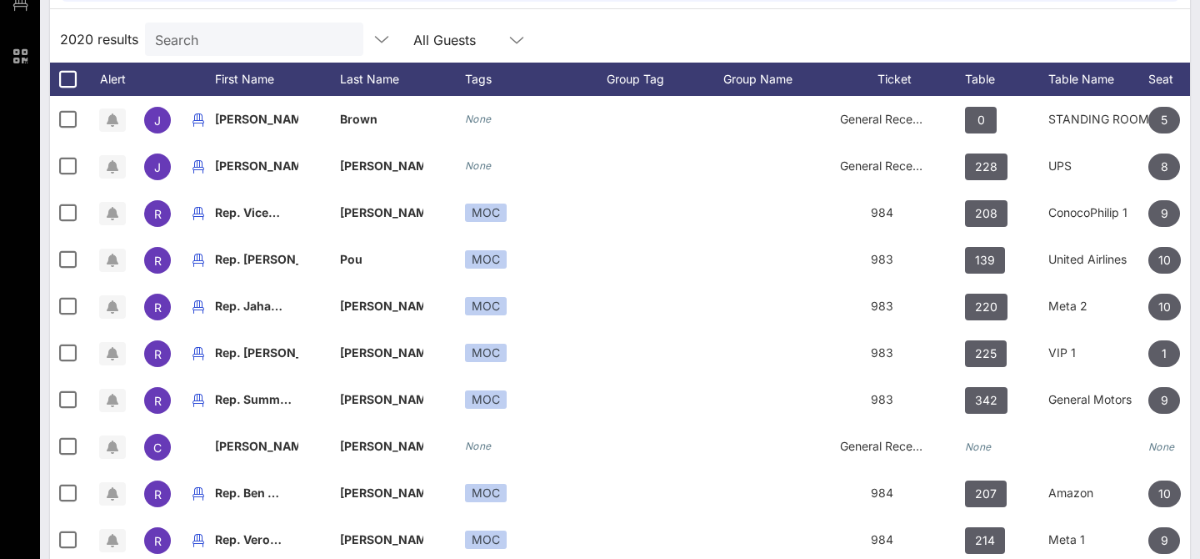
scroll to position [0, 0]
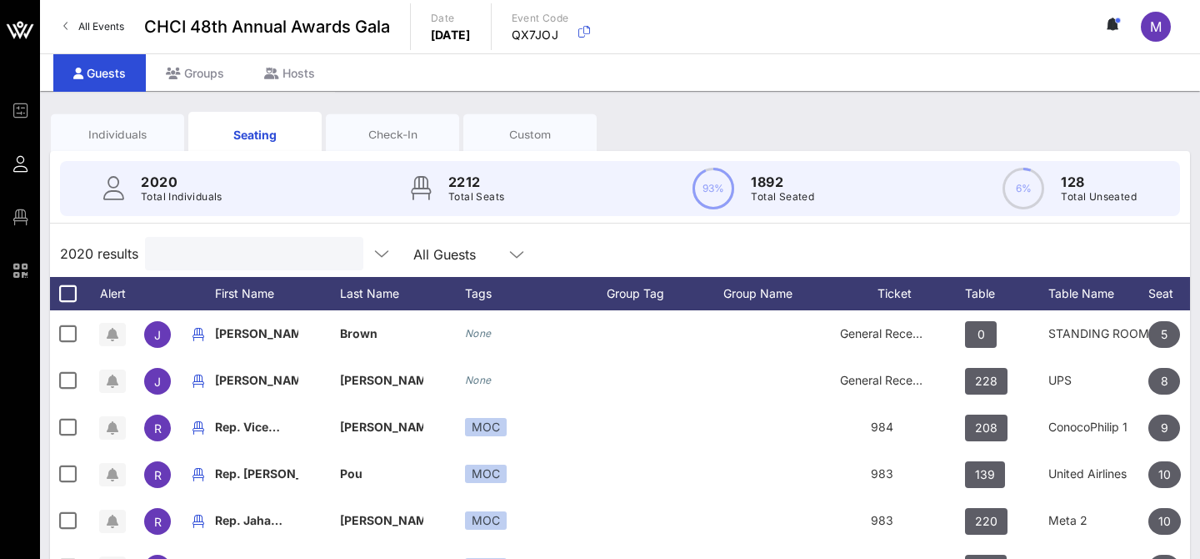
click at [202, 260] on input "text" at bounding box center [252, 254] width 195 height 22
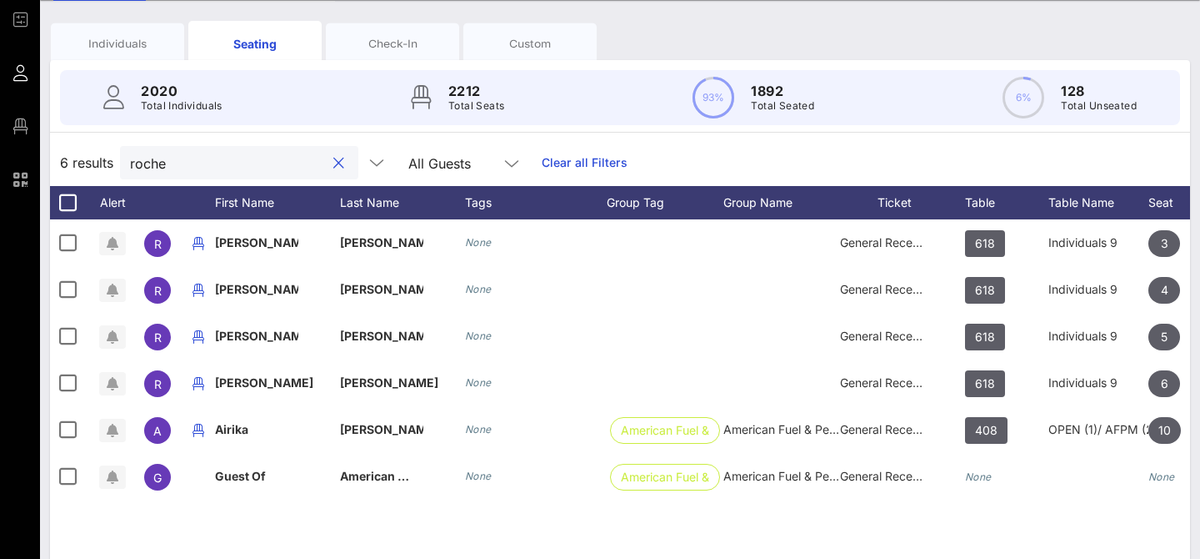
scroll to position [68, 0]
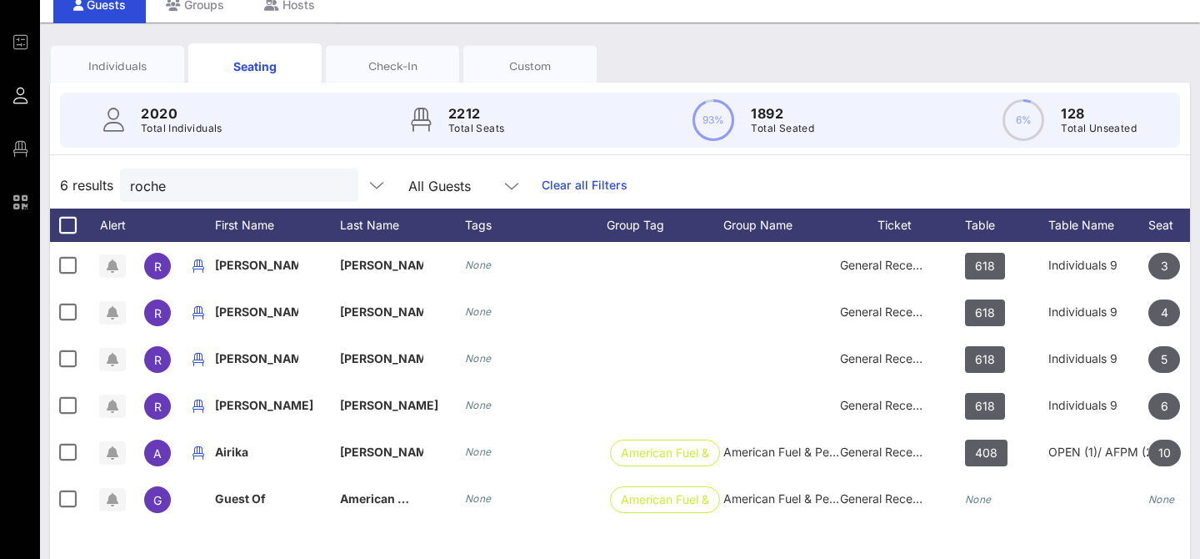
click at [128, 71] on div "Individuals" at bounding box center [117, 66] width 108 height 16
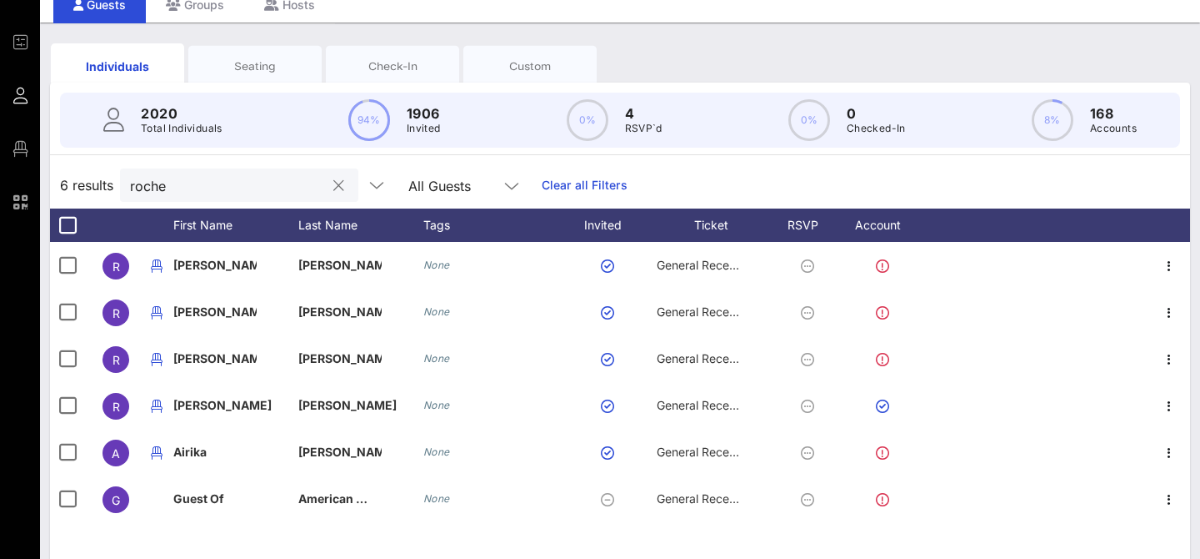
click at [193, 188] on input "roche" at bounding box center [227, 185] width 195 height 22
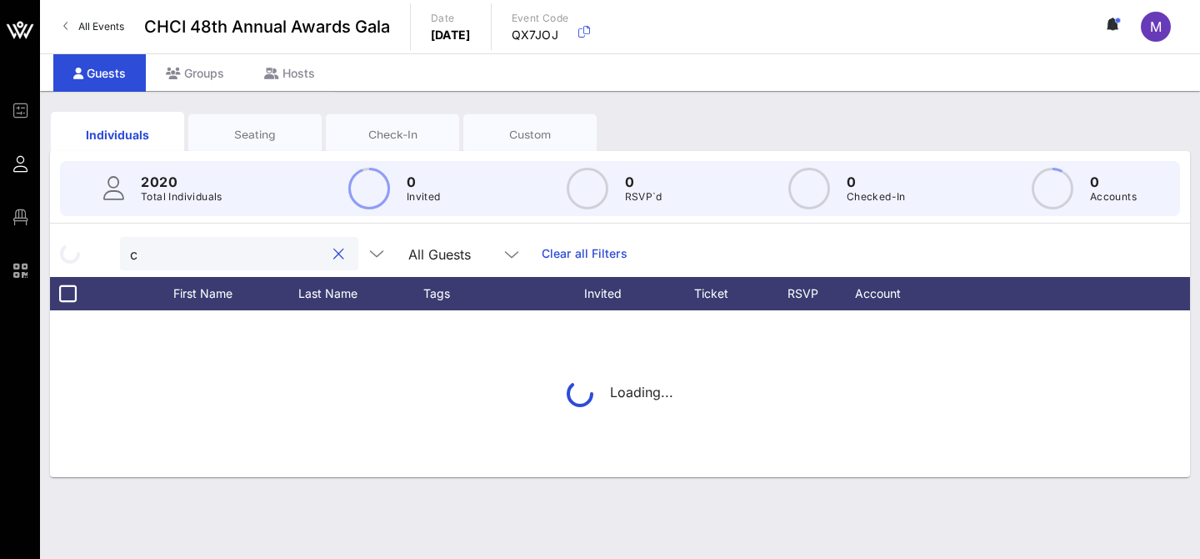
scroll to position [0, 0]
type input "c"
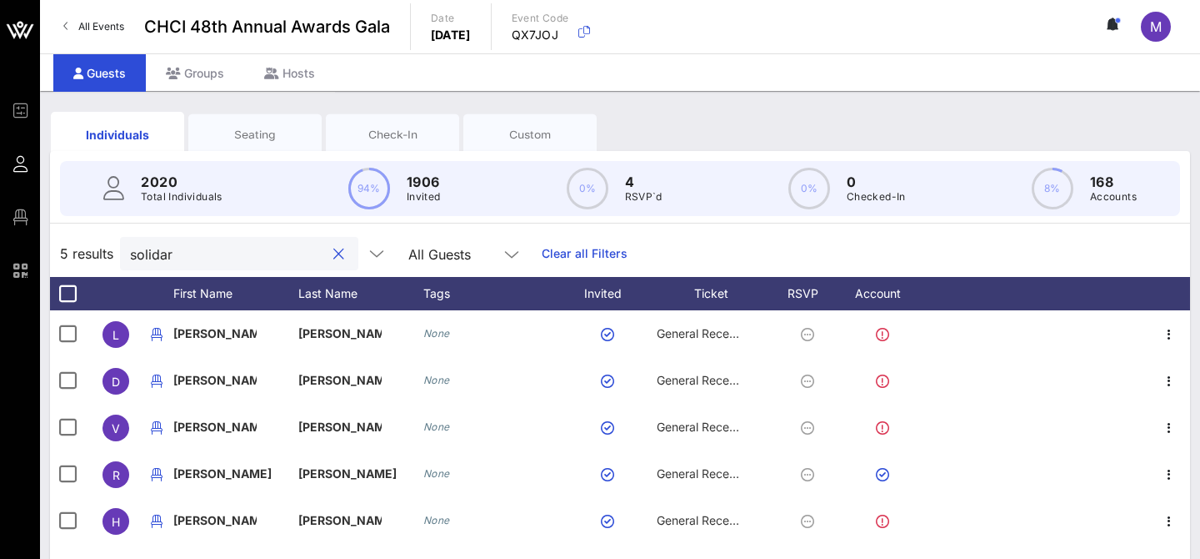
drag, startPoint x: 247, startPoint y: 127, endPoint x: 251, endPoint y: 268, distance: 140.9
click at [247, 127] on div "Seating" at bounding box center [255, 135] width 108 height 16
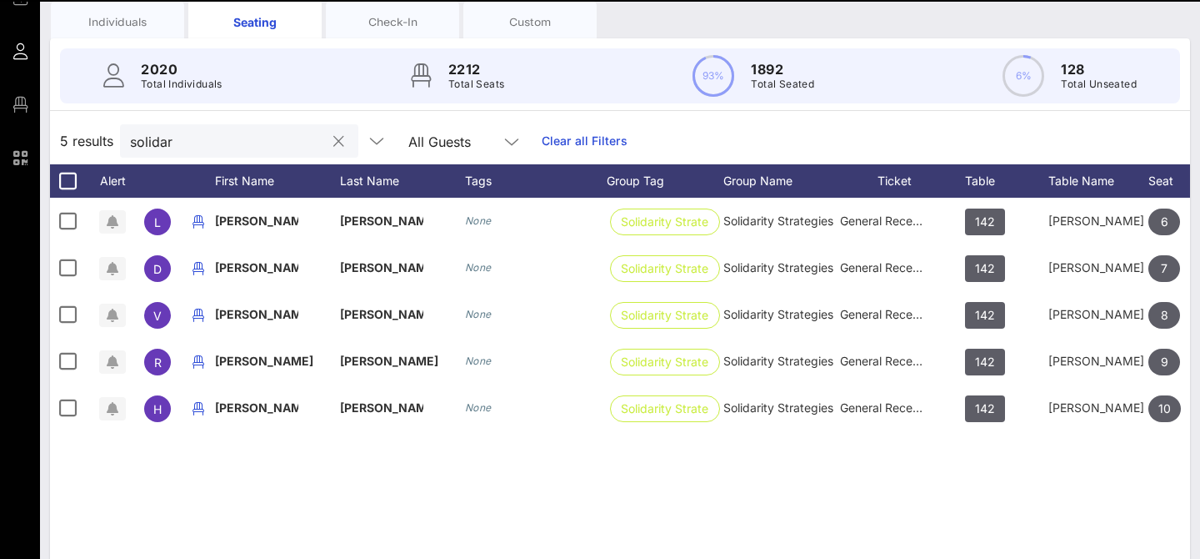
scroll to position [165, 0]
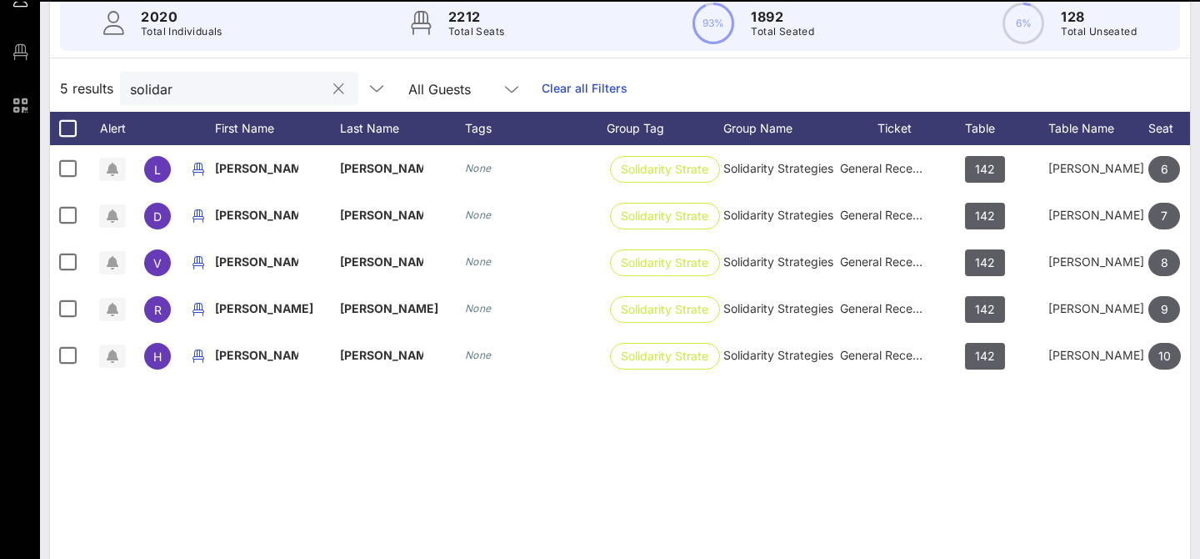
click at [209, 96] on input "solidar" at bounding box center [227, 89] width 195 height 22
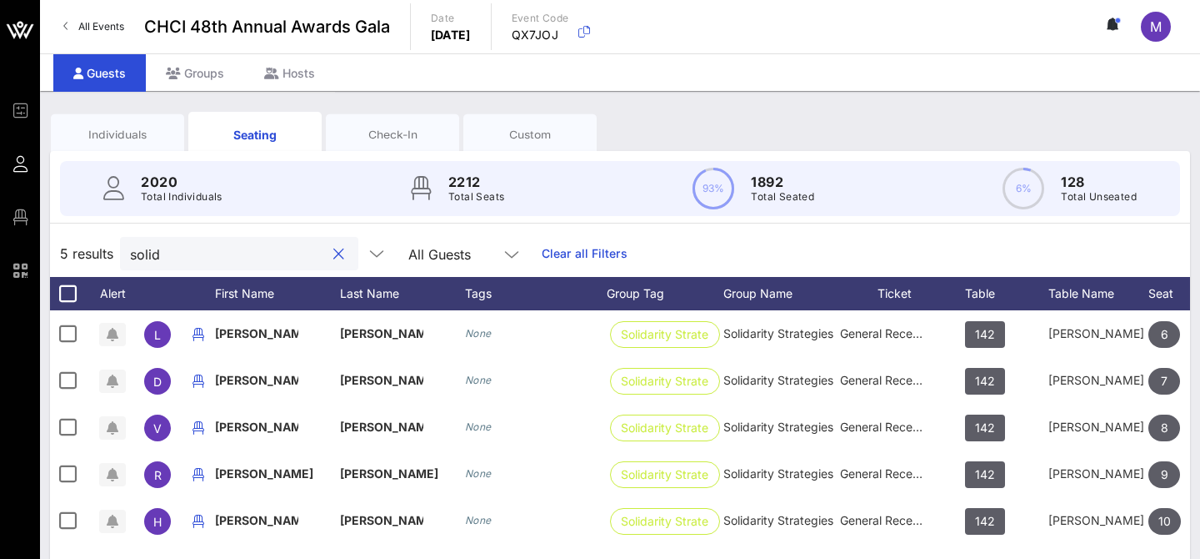
scroll to position [3, 0]
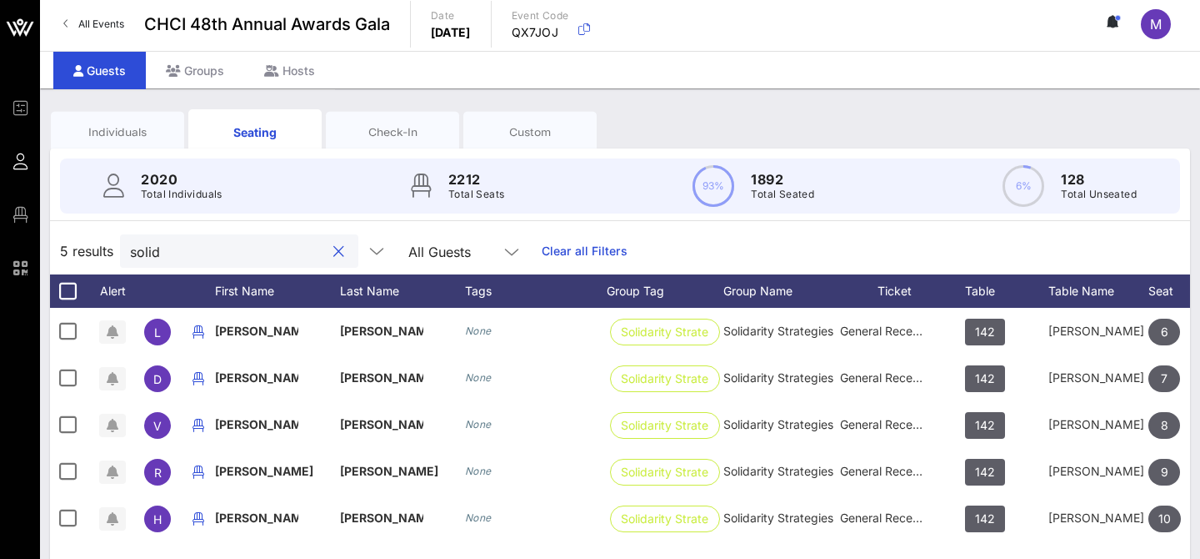
click at [209, 252] on input "solid" at bounding box center [227, 251] width 195 height 22
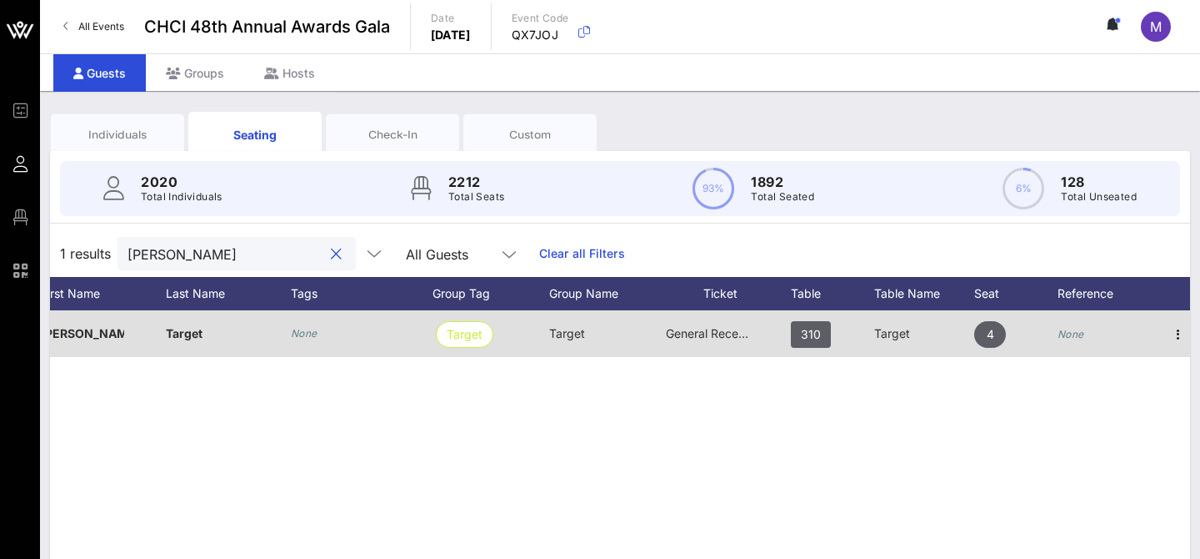
scroll to position [0, 183]
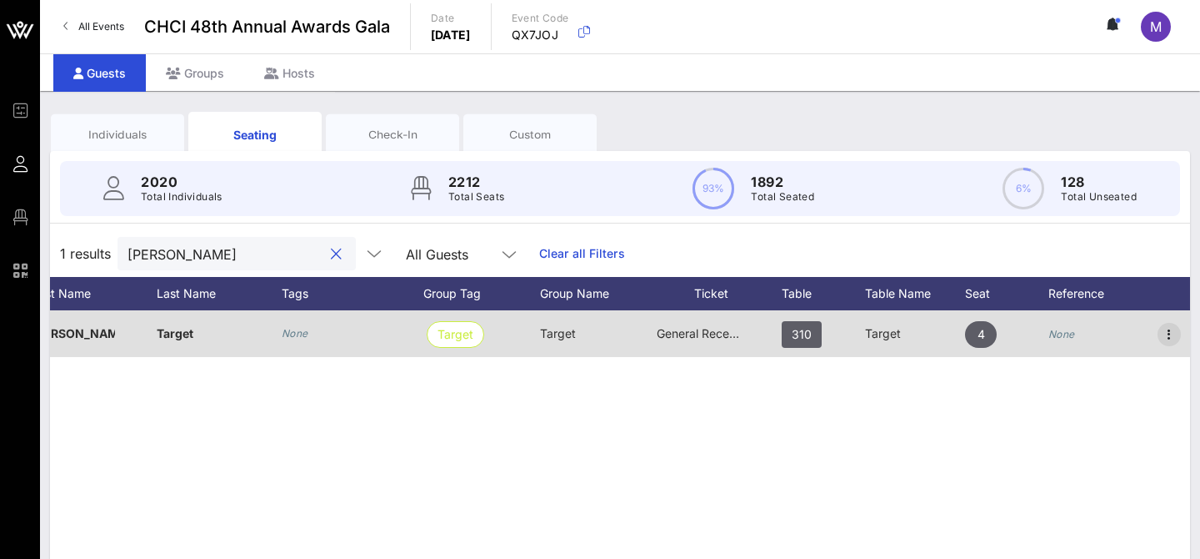
type input "[PERSON_NAME]"
click at [1175, 327] on icon "button" at bounding box center [1170, 334] width 20 height 20
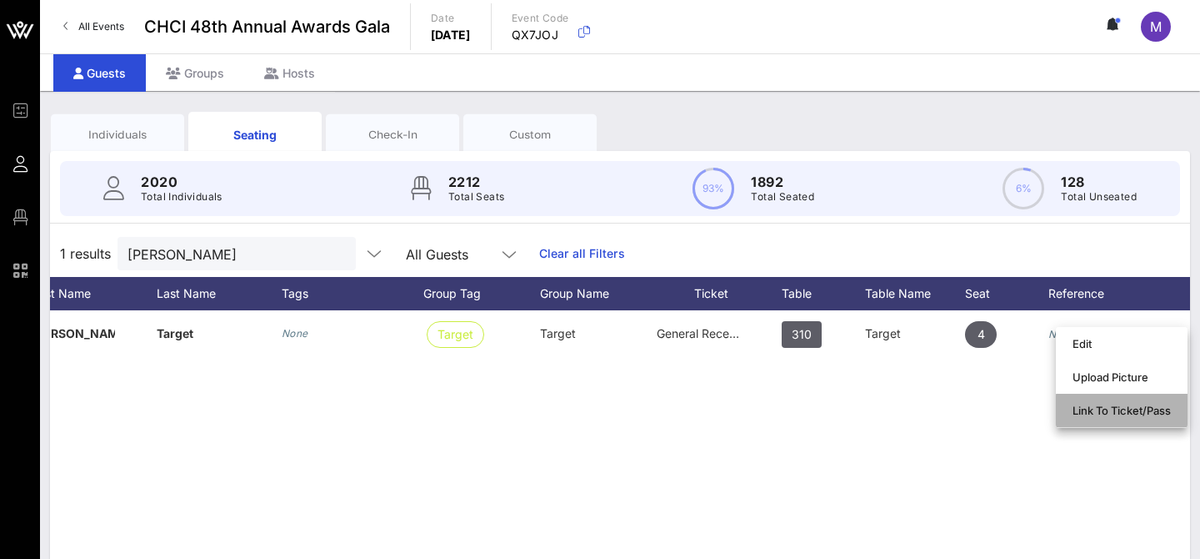
click at [1110, 410] on div "Link To Ticket/Pass" at bounding box center [1122, 409] width 98 height 13
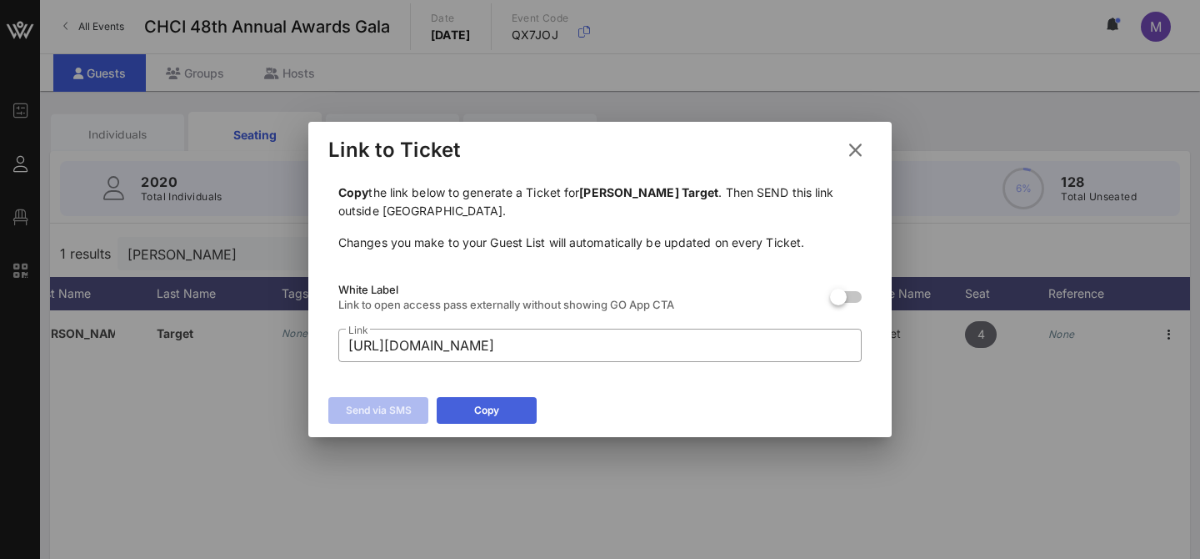
click at [472, 411] on button "Copy" at bounding box center [487, 410] width 100 height 27
click at [855, 143] on icon at bounding box center [855, 150] width 23 height 20
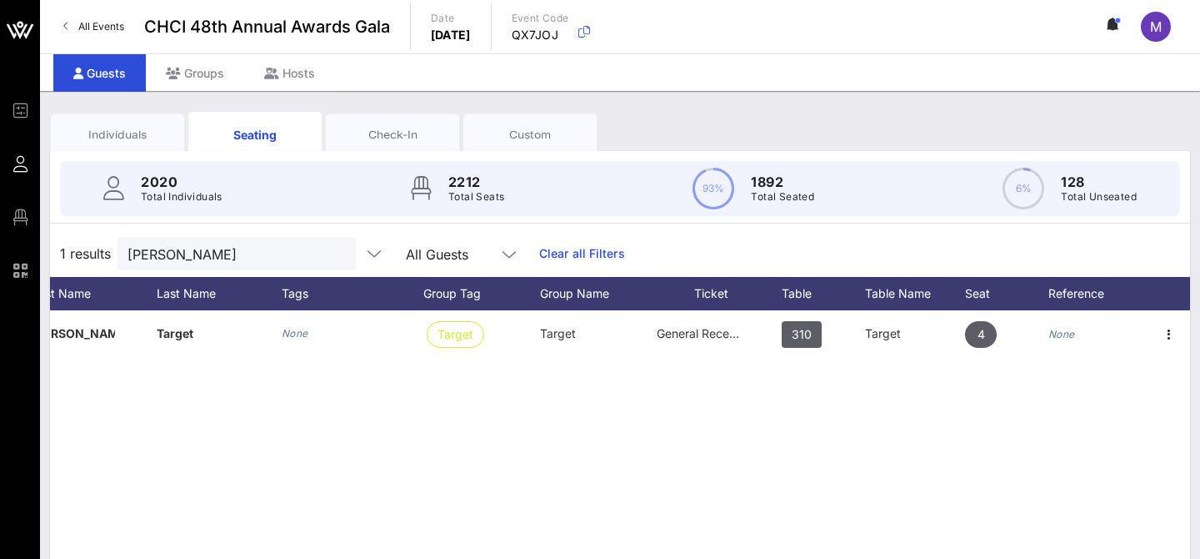
scroll to position [0, 0]
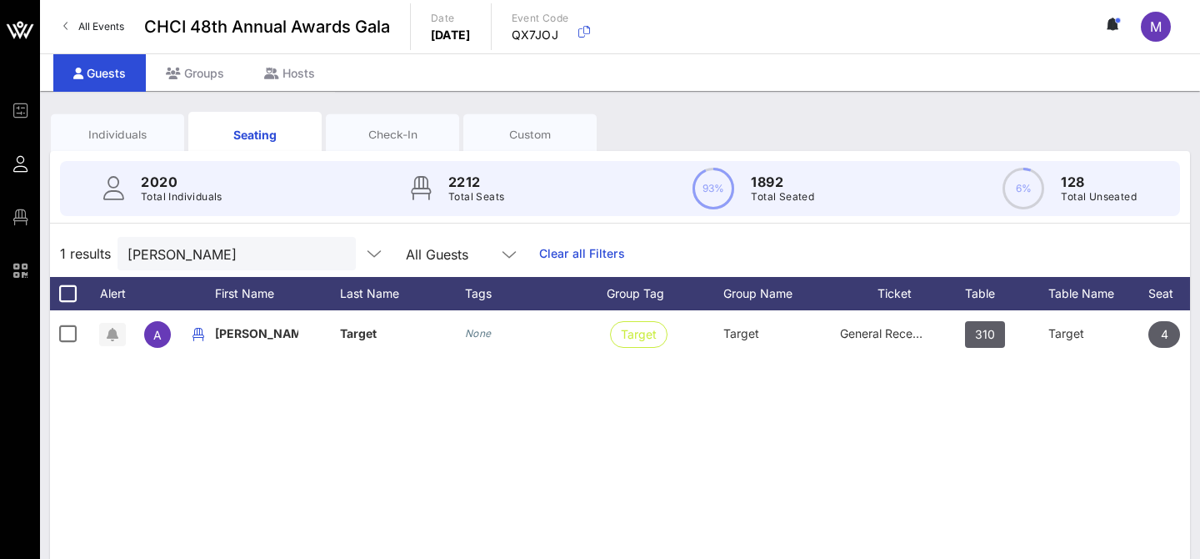
click at [331, 258] on button "clear icon" at bounding box center [336, 254] width 11 height 17
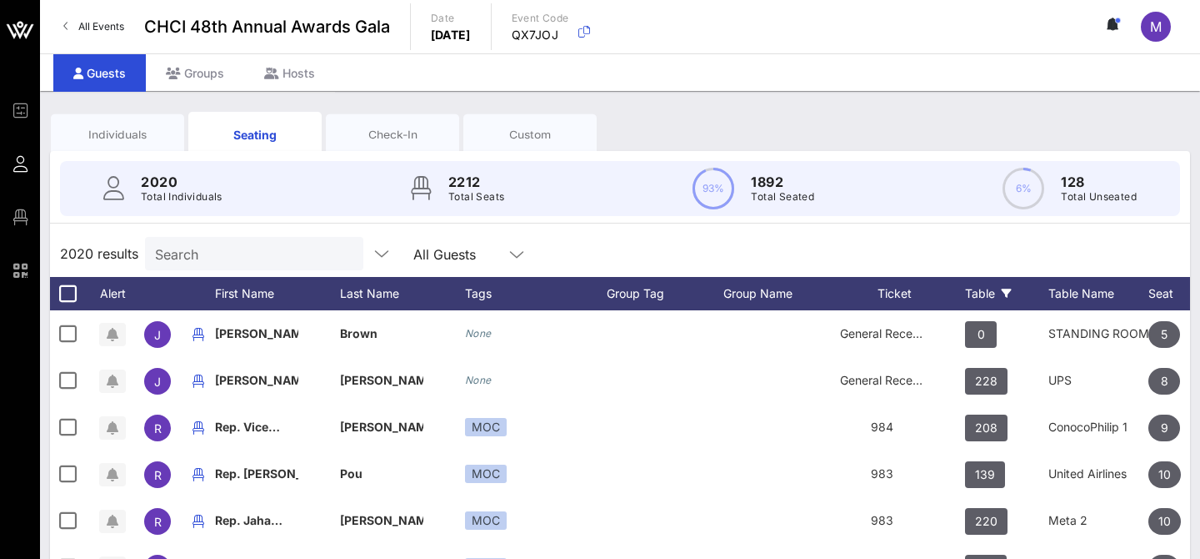
click at [1008, 292] on icon at bounding box center [1007, 293] width 10 height 10
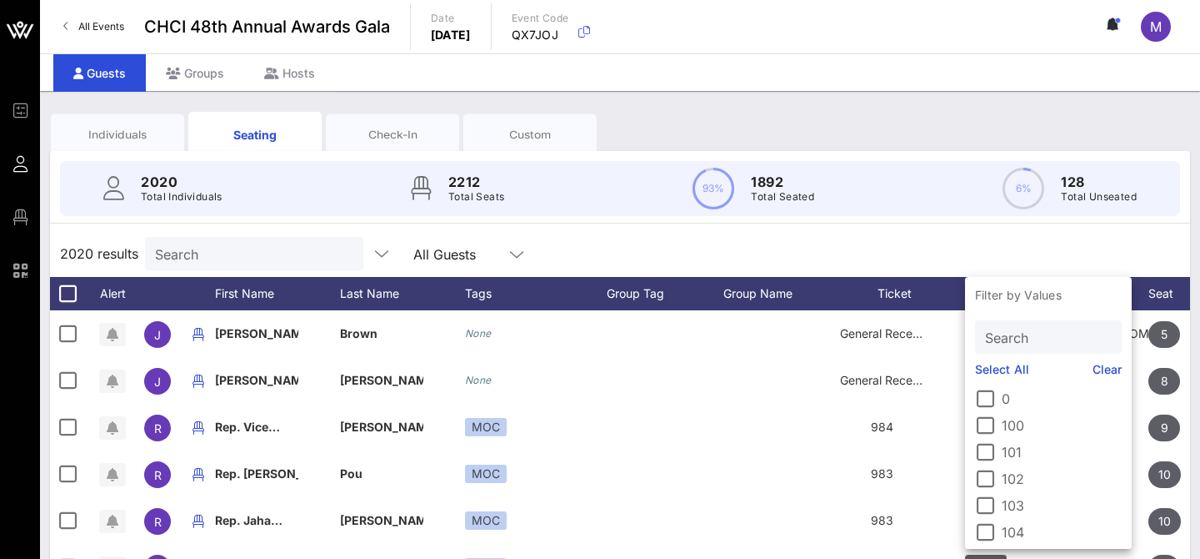
click at [1017, 343] on input "Search" at bounding box center [1046, 337] width 123 height 22
click at [804, 245] on div "2020 results Search All Guests" at bounding box center [620, 253] width 1140 height 47
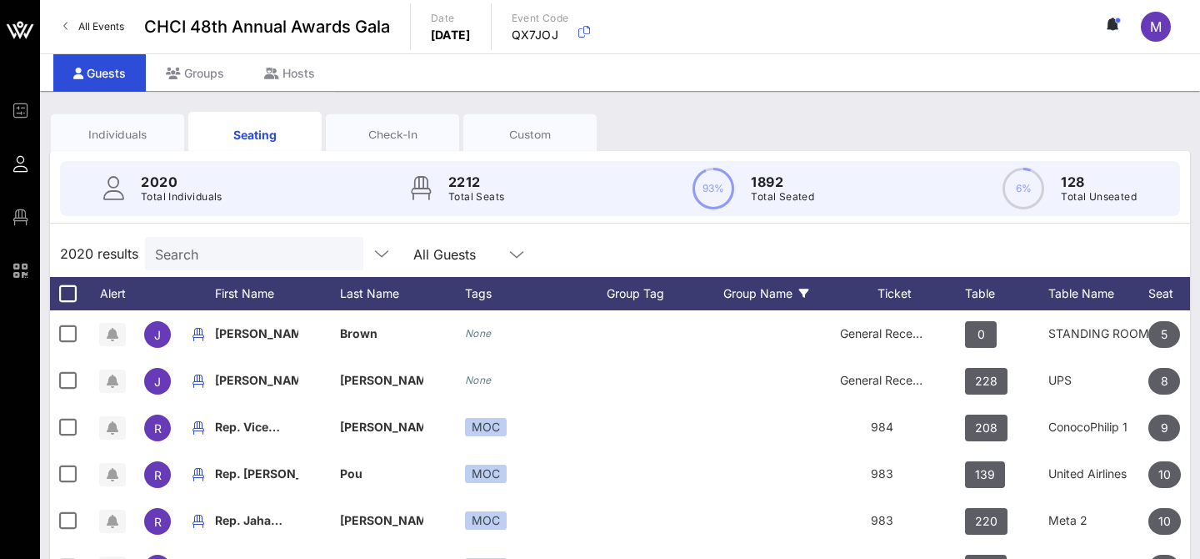
click at [806, 291] on icon at bounding box center [804, 293] width 10 height 10
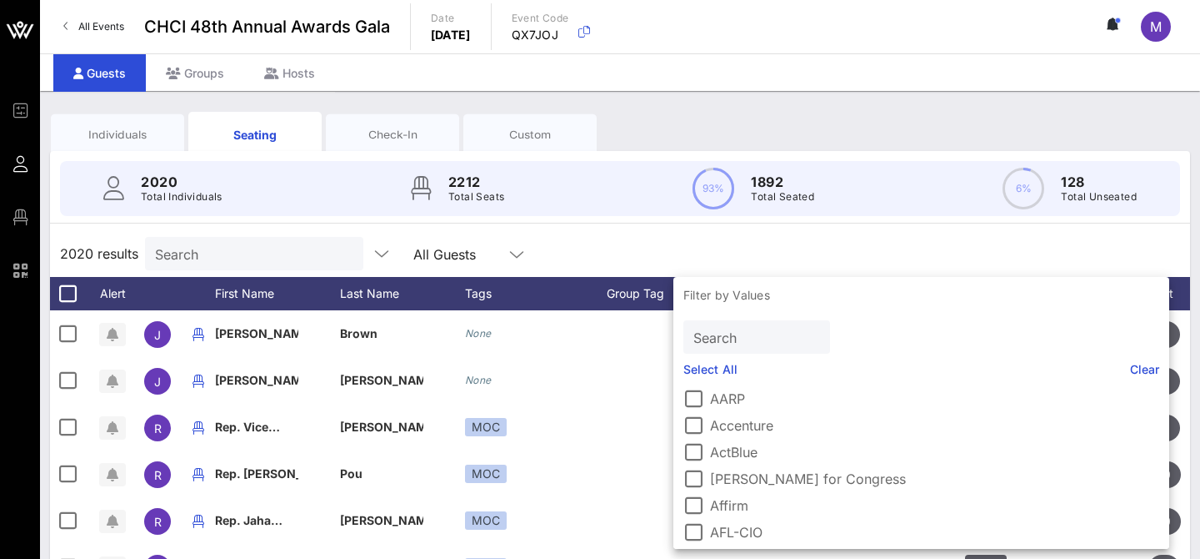
click at [767, 322] on div "Search" at bounding box center [755, 336] width 123 height 33
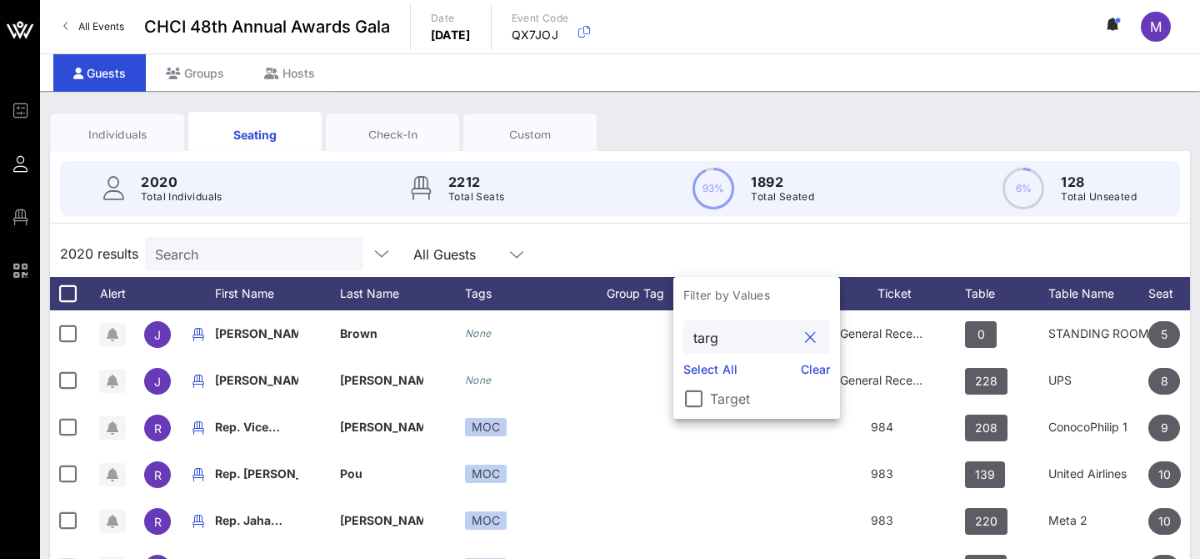
type input "targ"
click at [719, 398] on label "Target" at bounding box center [770, 398] width 120 height 17
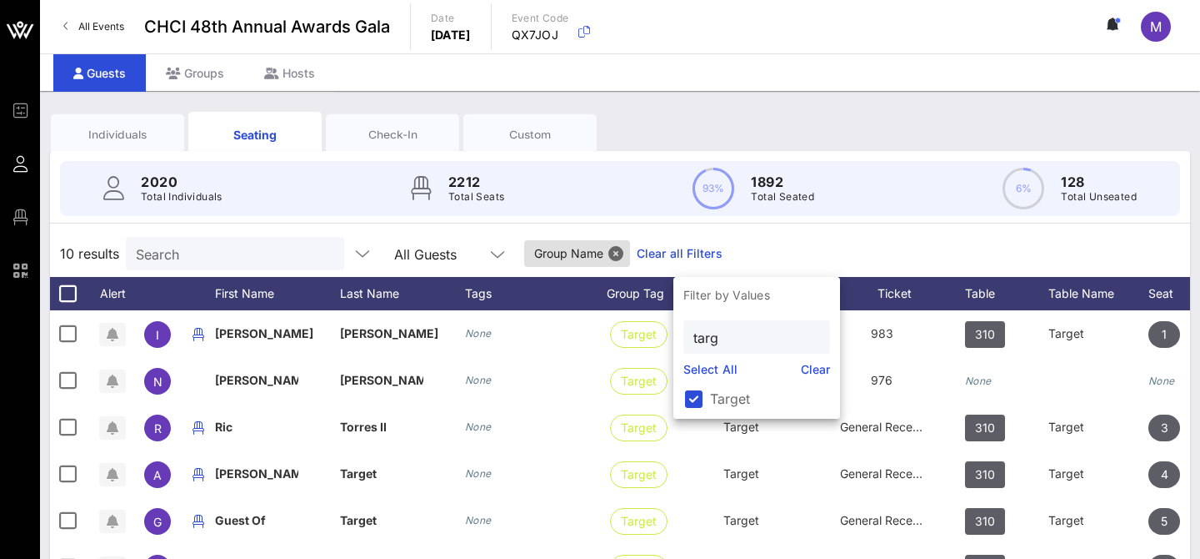
click at [757, 243] on div "10 results Search All Guests Group Name Clear all Filters" at bounding box center [620, 253] width 1140 height 47
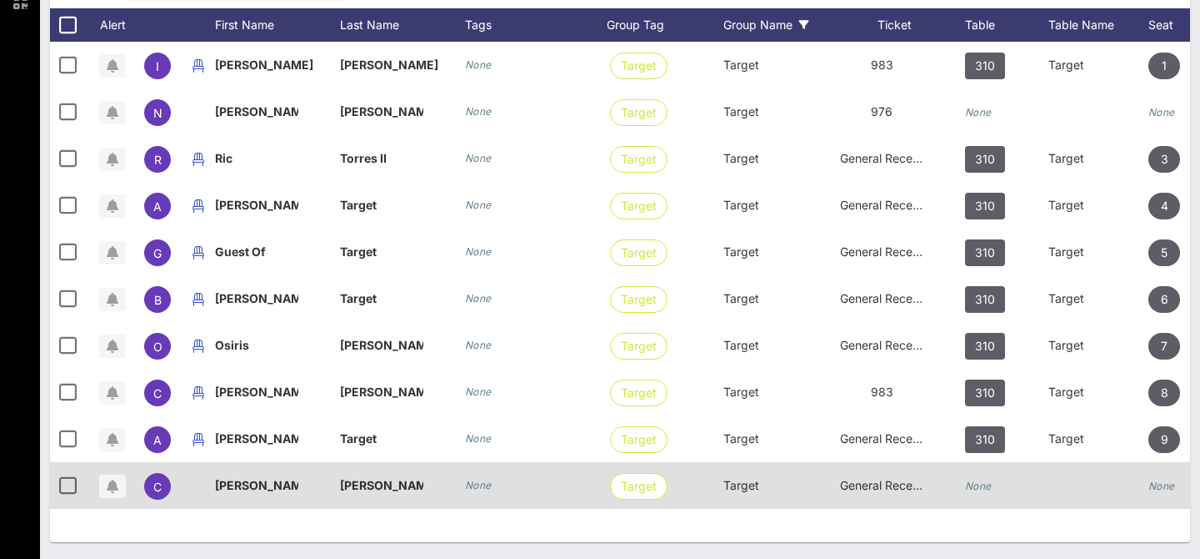
scroll to position [0, 183]
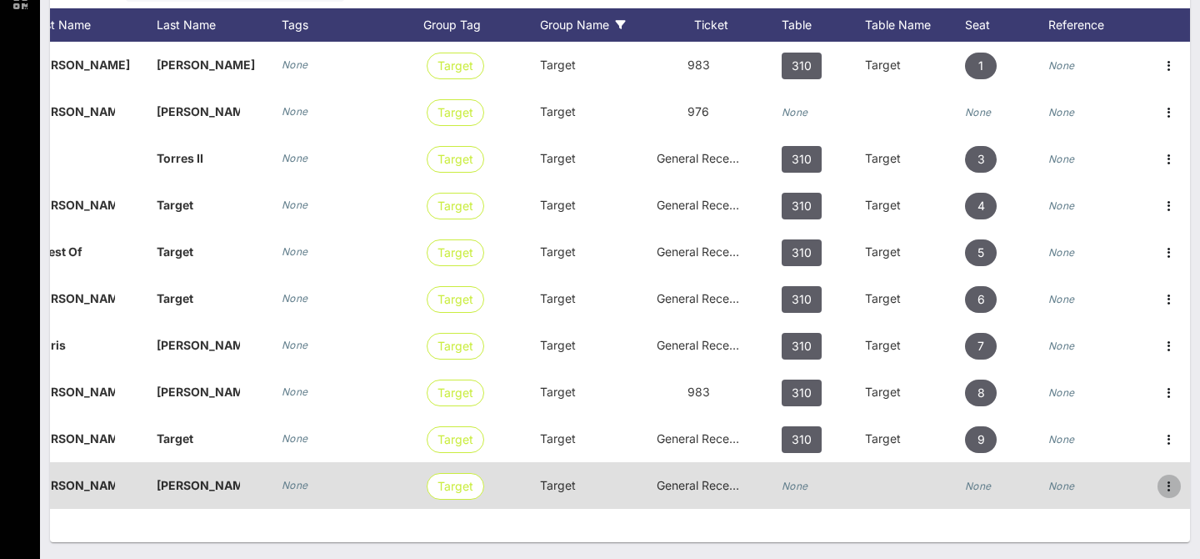
click at [1176, 486] on icon "button" at bounding box center [1170, 486] width 20 height 20
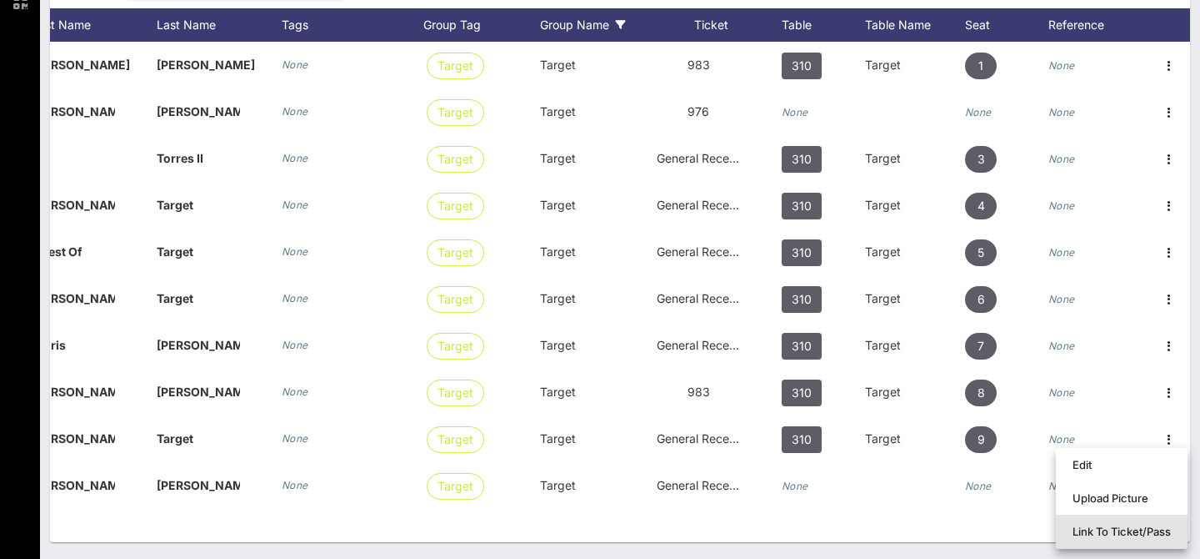
click at [1157, 524] on div "Link To Ticket/Pass" at bounding box center [1122, 530] width 98 height 13
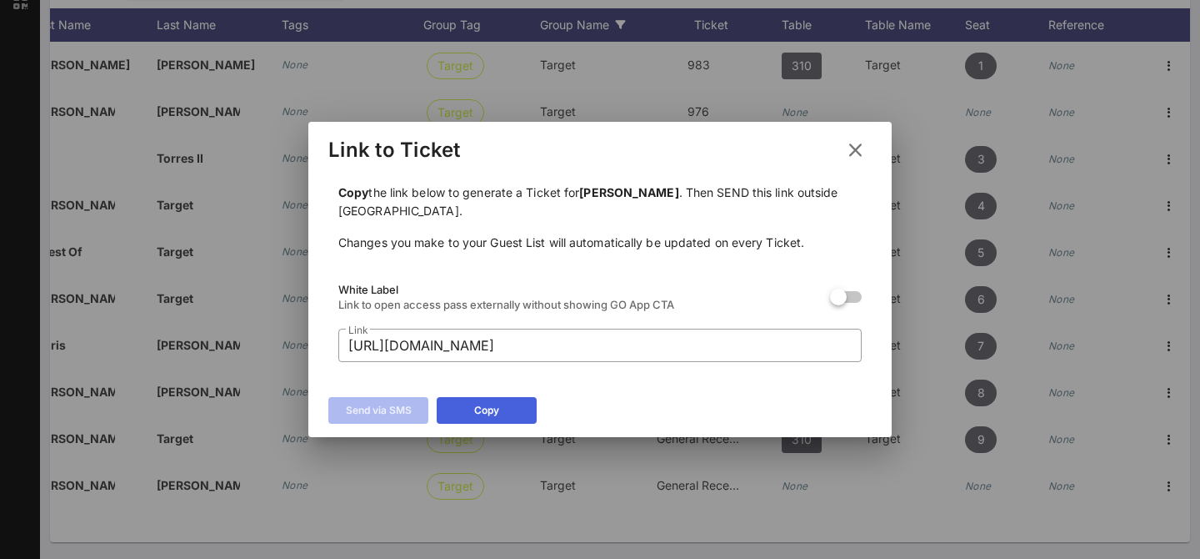
click at [459, 409] on button "Copy" at bounding box center [487, 410] width 100 height 27
click at [862, 147] on icon at bounding box center [855, 150] width 23 height 20
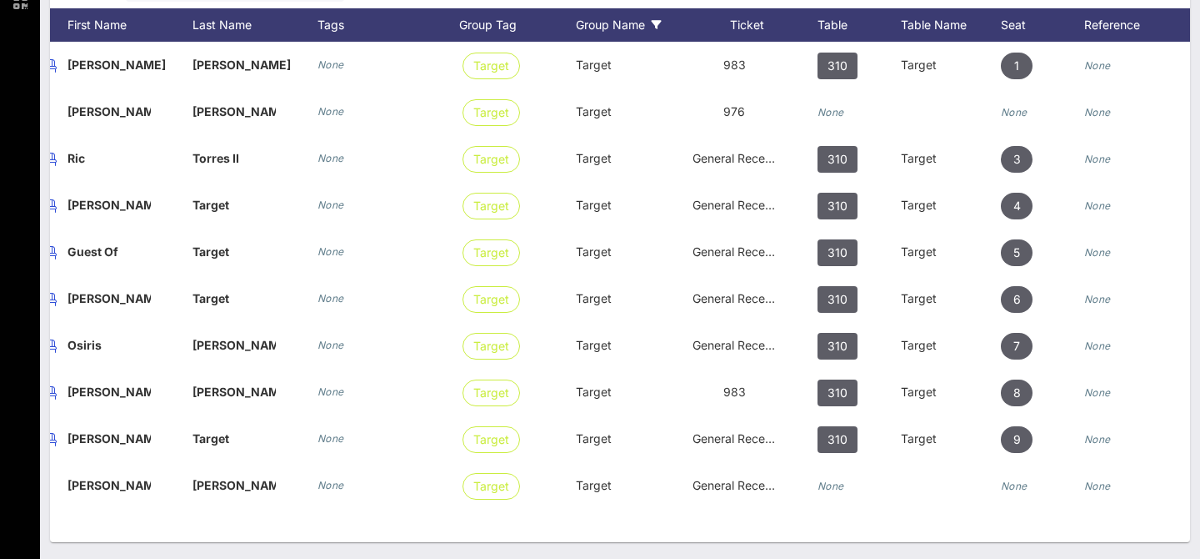
scroll to position [0, 0]
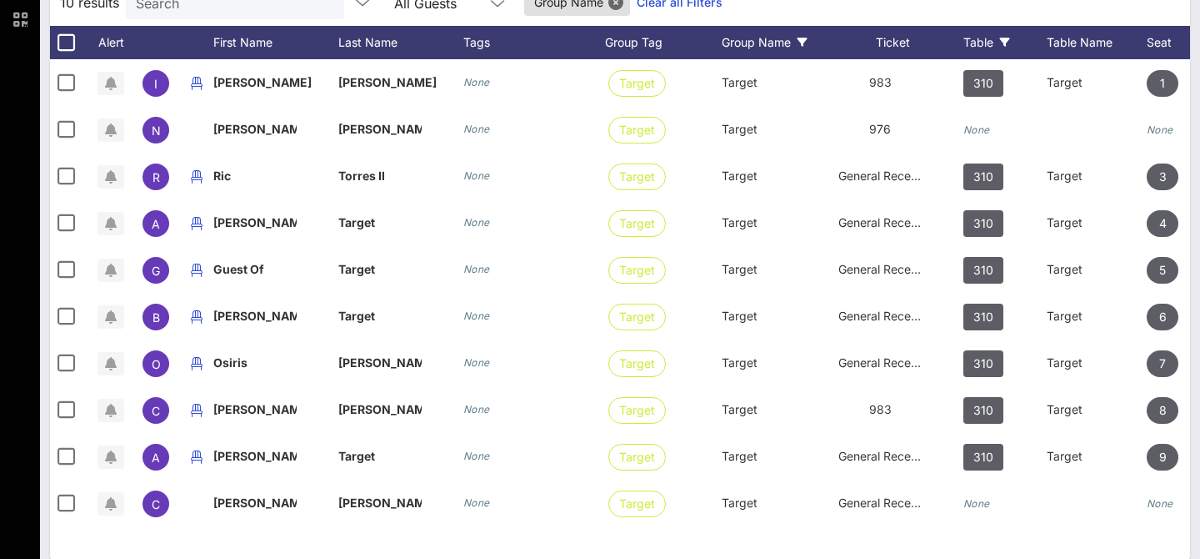
click at [984, 31] on div "Table" at bounding box center [1005, 42] width 83 height 33
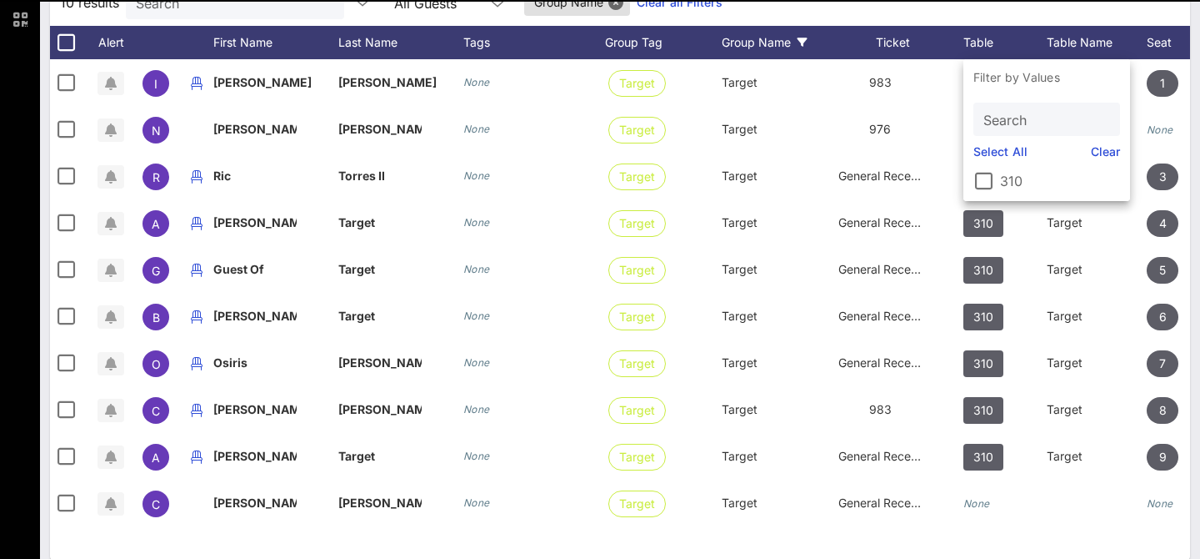
click at [989, 111] on input "Search" at bounding box center [1045, 119] width 123 height 22
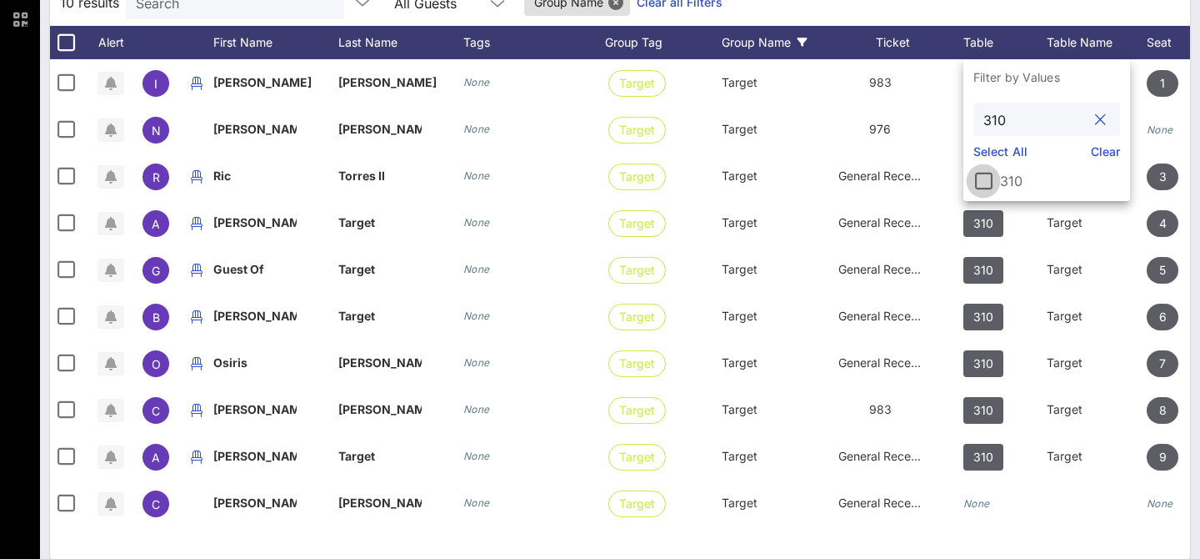
type input "310"
click at [980, 176] on div at bounding box center [983, 181] width 28 height 28
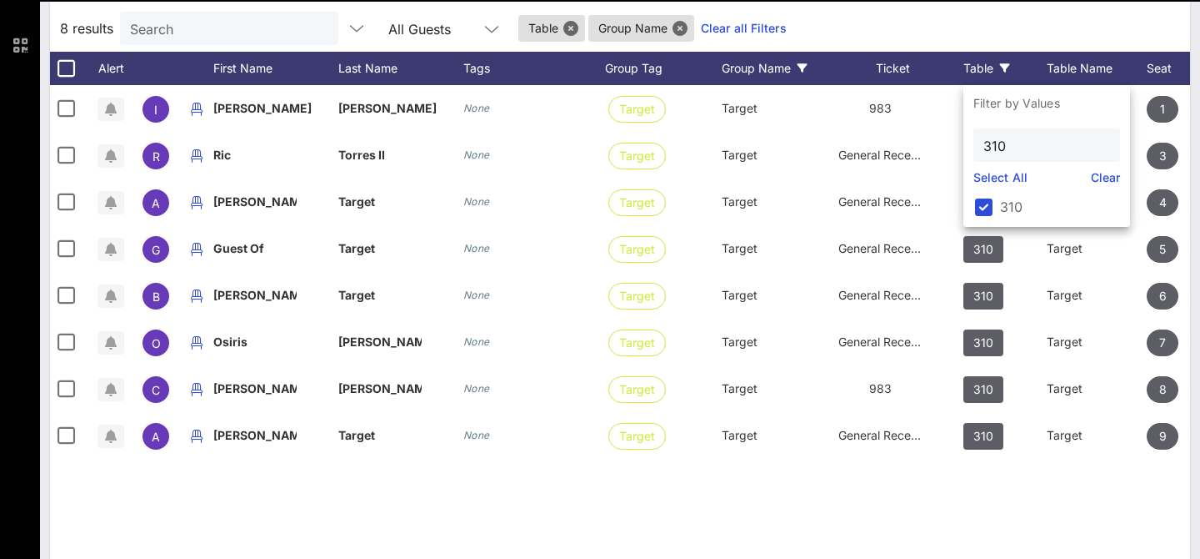
click at [1010, 27] on div "8 results Search All Guests Table Group Name Clear all Filters" at bounding box center [620, 28] width 1140 height 47
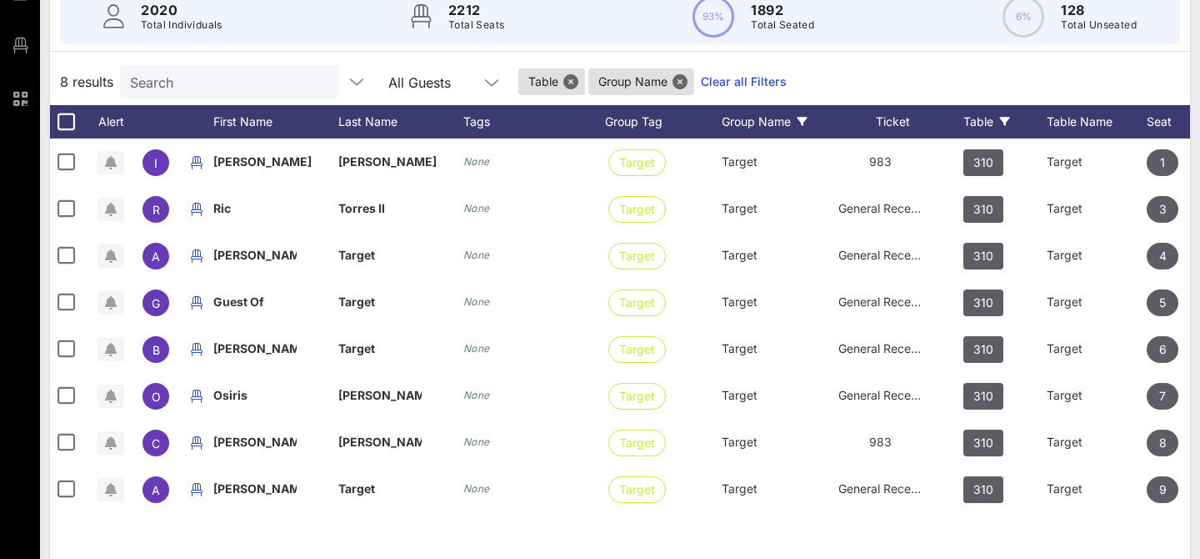
scroll to position [171, 0]
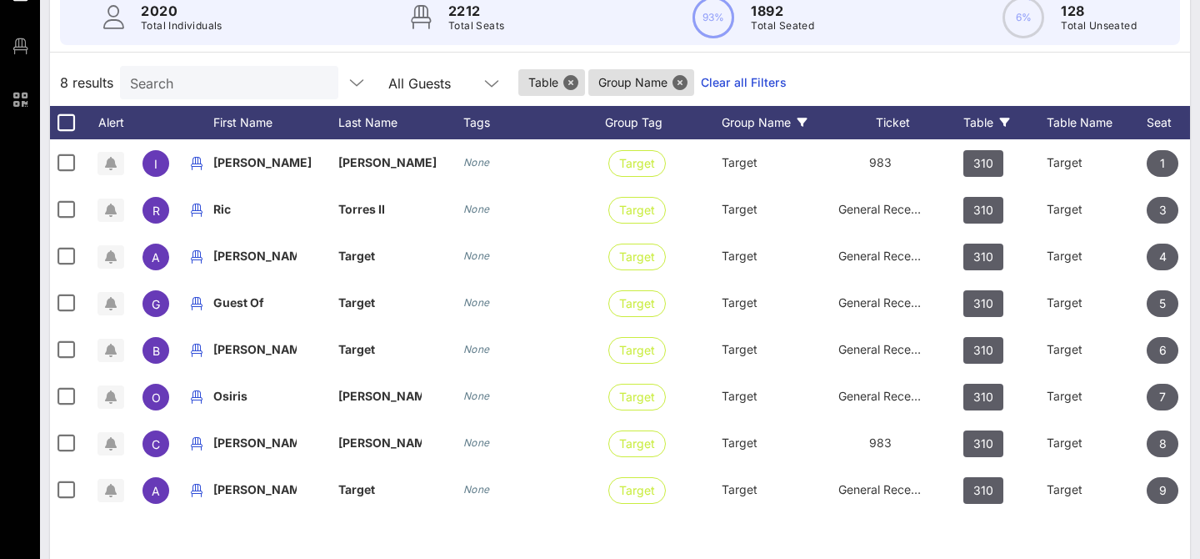
click at [275, 70] on div "Search" at bounding box center [227, 82] width 195 height 33
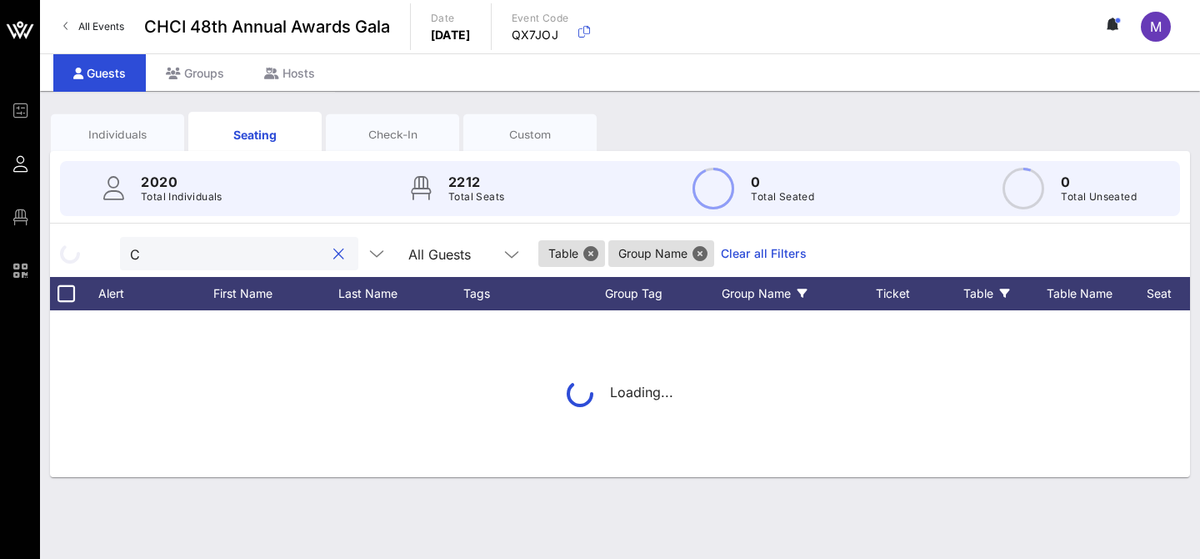
scroll to position [0, 0]
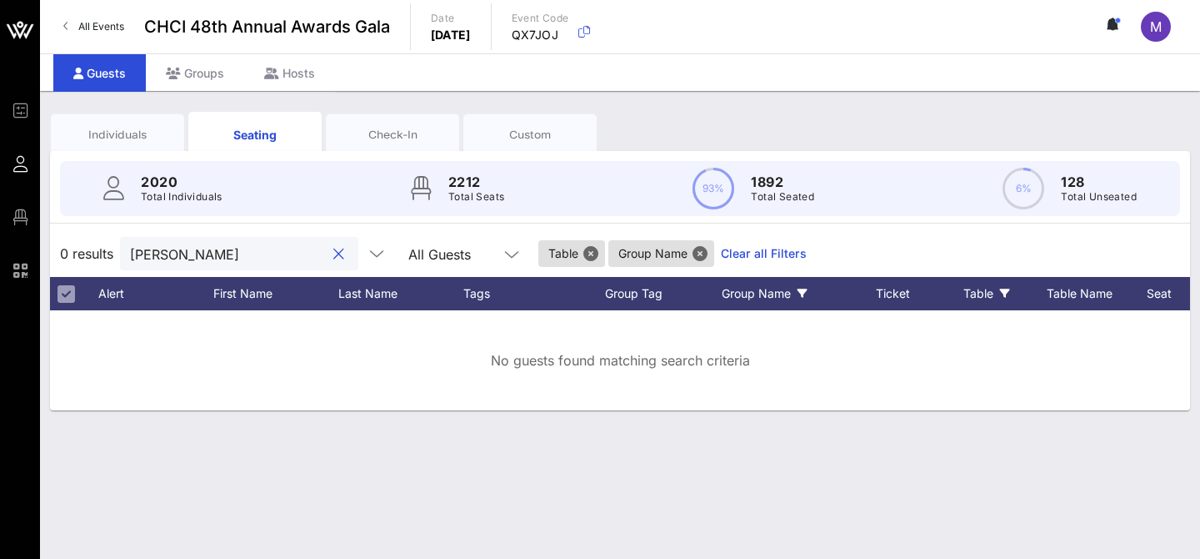
type input "[PERSON_NAME]"
click at [584, 257] on button "Close" at bounding box center [591, 253] width 15 height 15
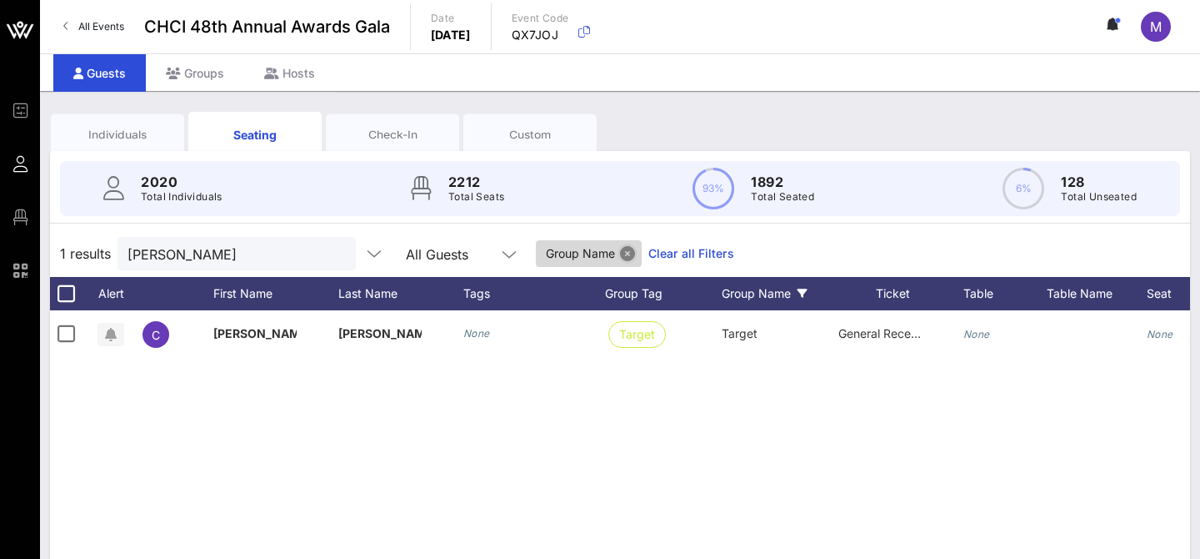
click at [620, 257] on button "Close" at bounding box center [627, 253] width 15 height 15
